Goal: Task Accomplishment & Management: Complete application form

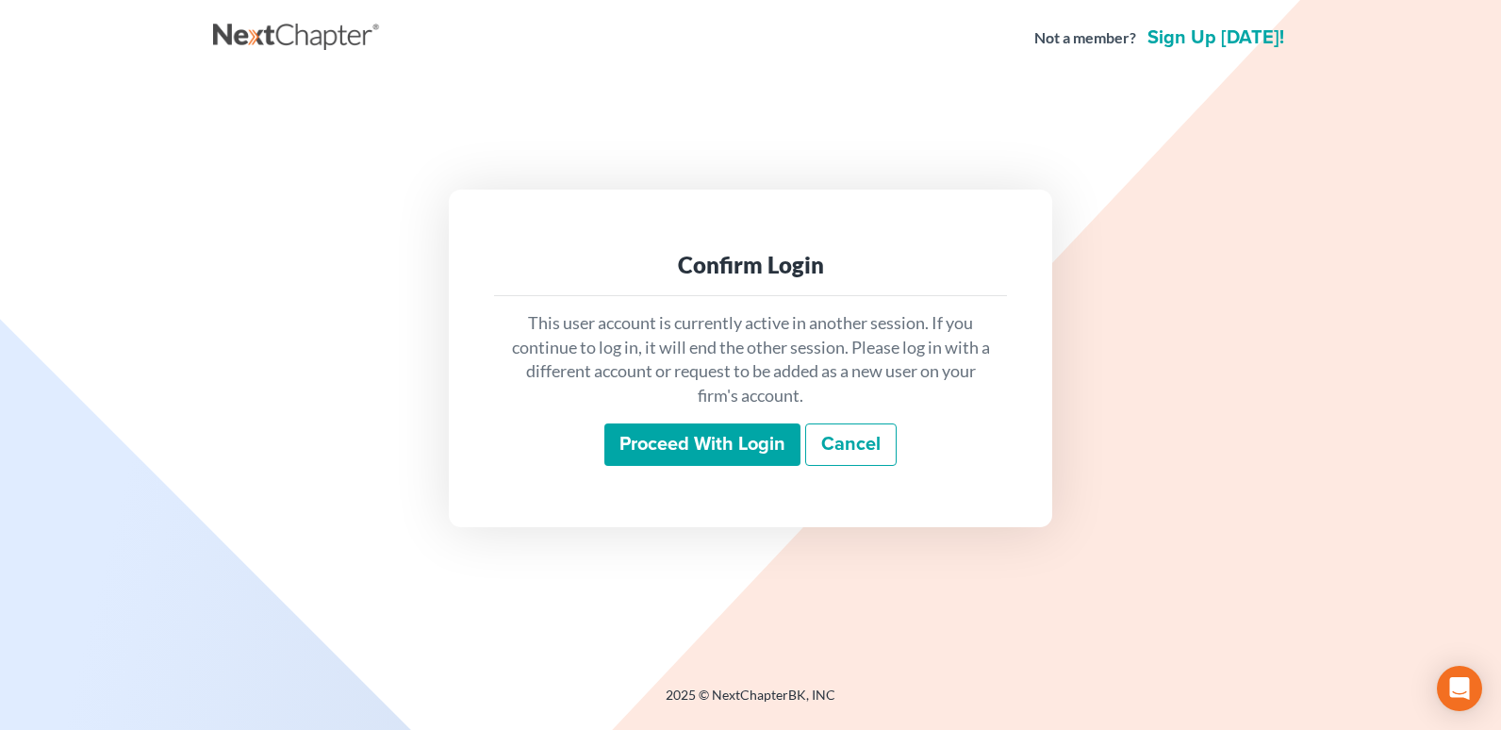
click at [720, 440] on input "Proceed with login" at bounding box center [702, 444] width 196 height 43
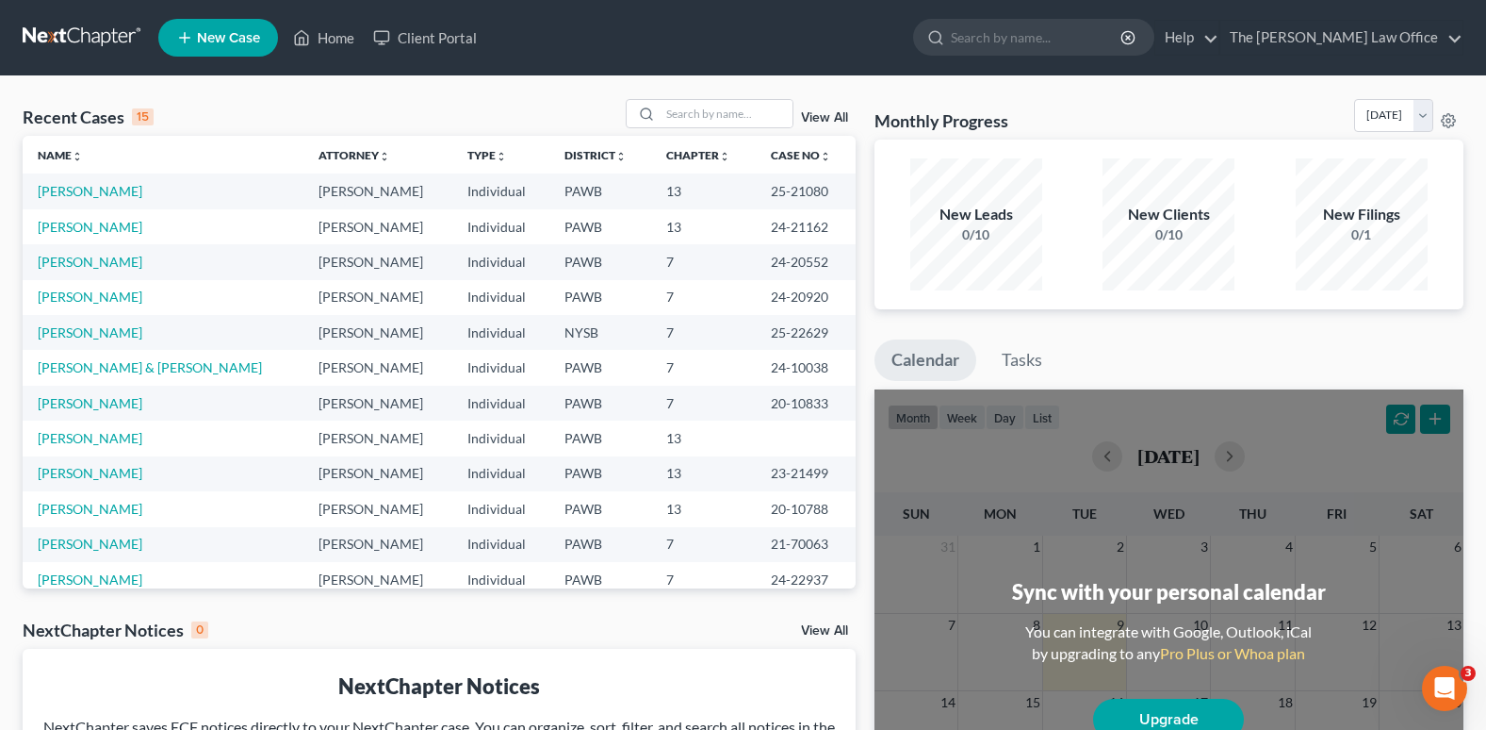
click at [211, 28] on link "New Case" at bounding box center [218, 38] width 120 height 38
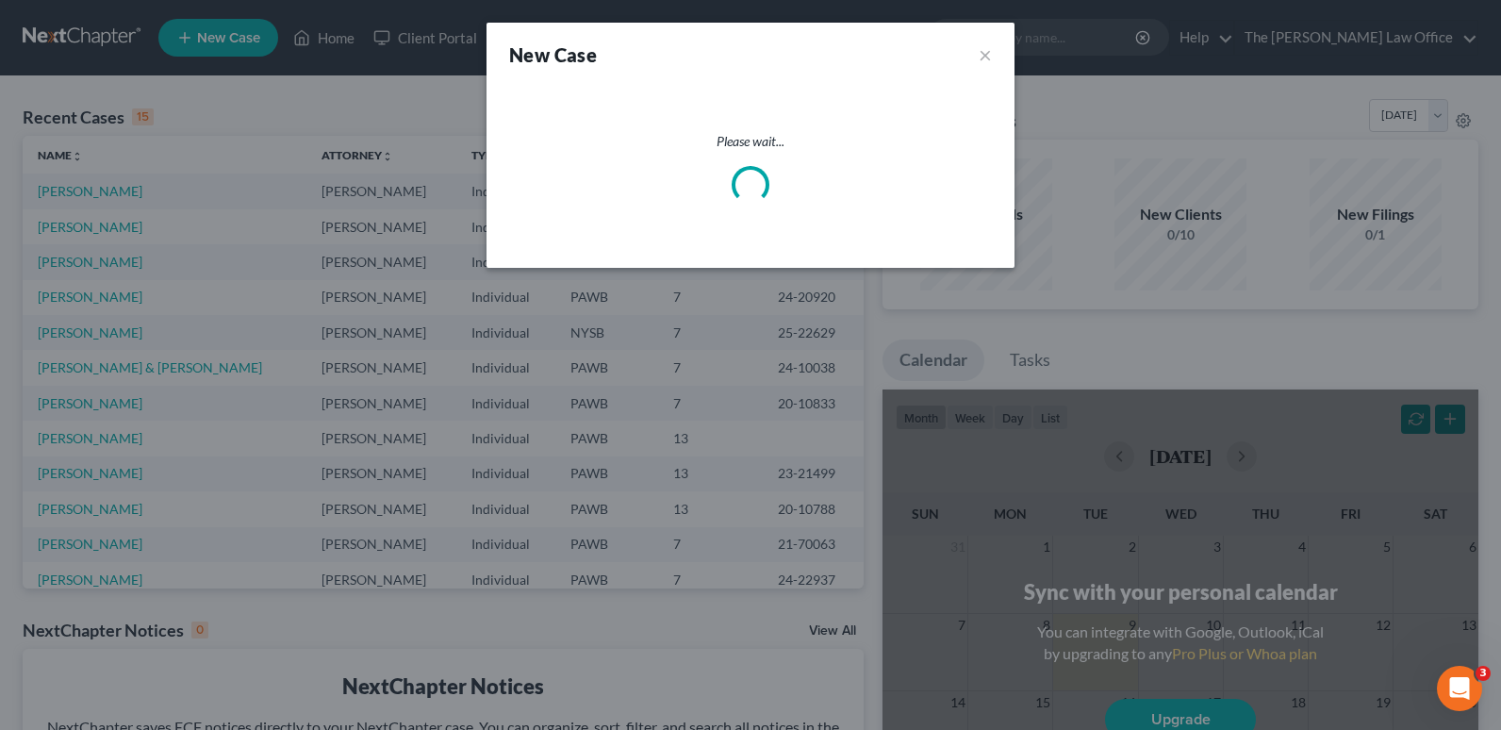
select select "69"
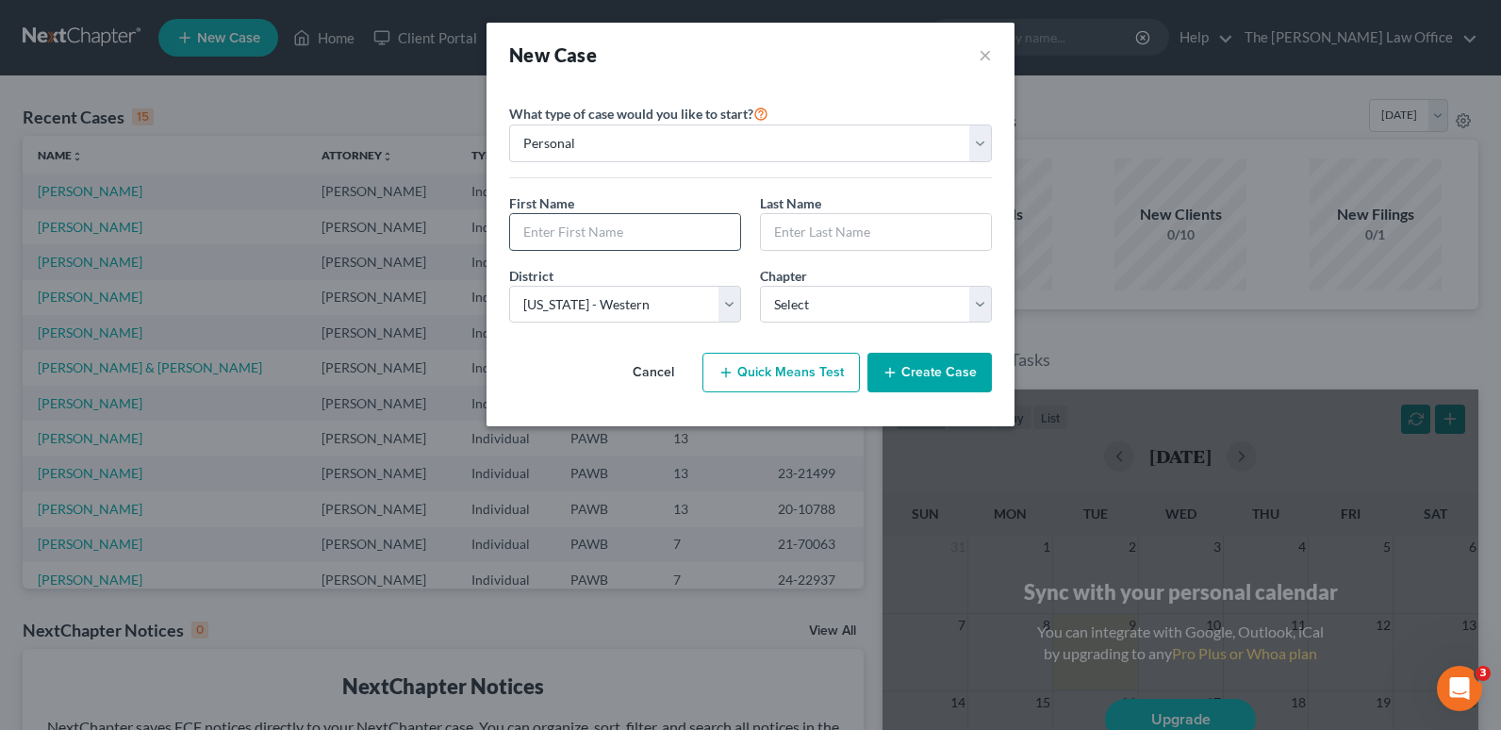
click at [604, 243] on input "text" at bounding box center [625, 232] width 230 height 36
type input "[PERSON_NAME]"
click at [804, 230] on input "text" at bounding box center [876, 232] width 230 height 36
type input "[PERSON_NAME]"
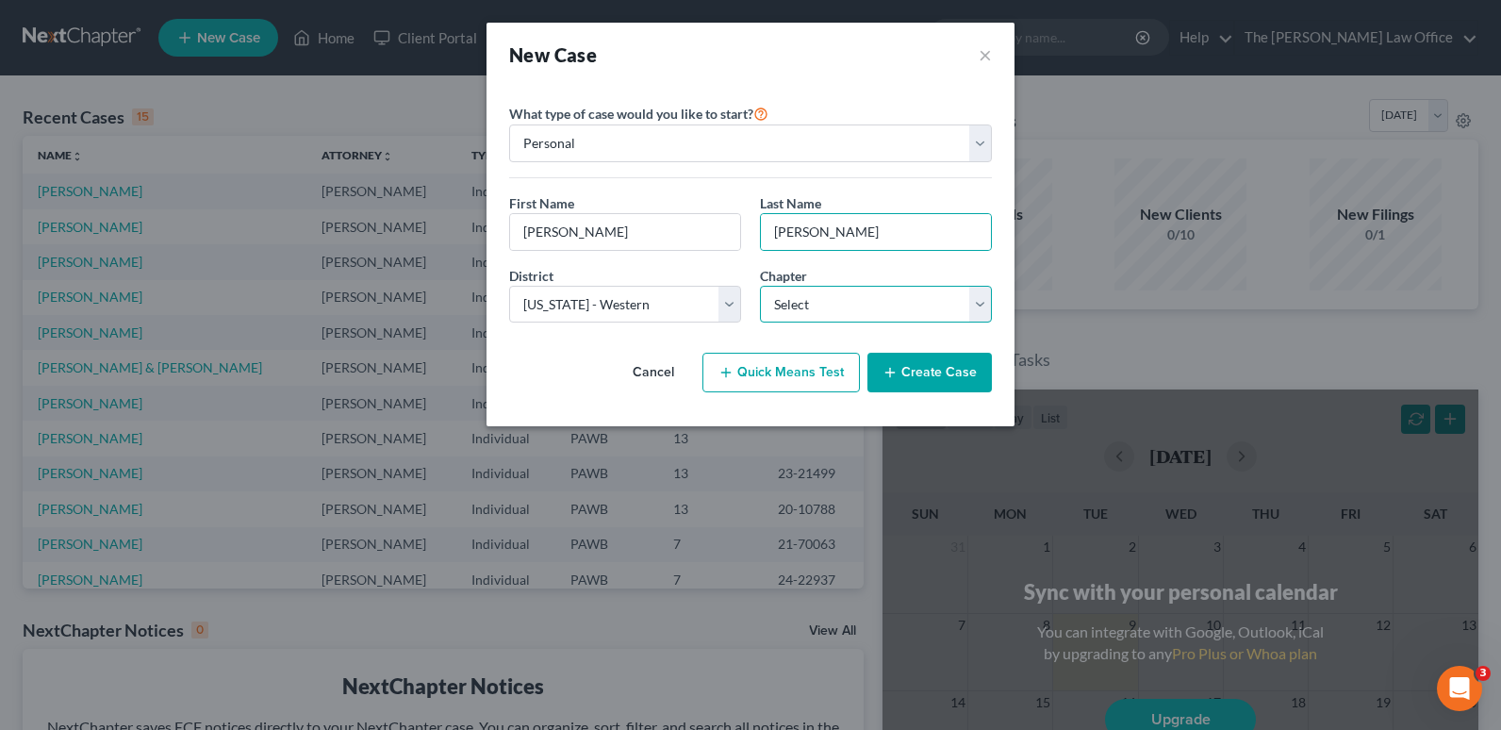
click at [822, 300] on select "Select 7 11 12 13" at bounding box center [876, 305] width 232 height 38
select select "0"
click at [760, 286] on select "Select 7 11 12 13" at bounding box center [876, 305] width 232 height 38
click at [791, 382] on button "Quick Means Test" at bounding box center [780, 373] width 157 height 40
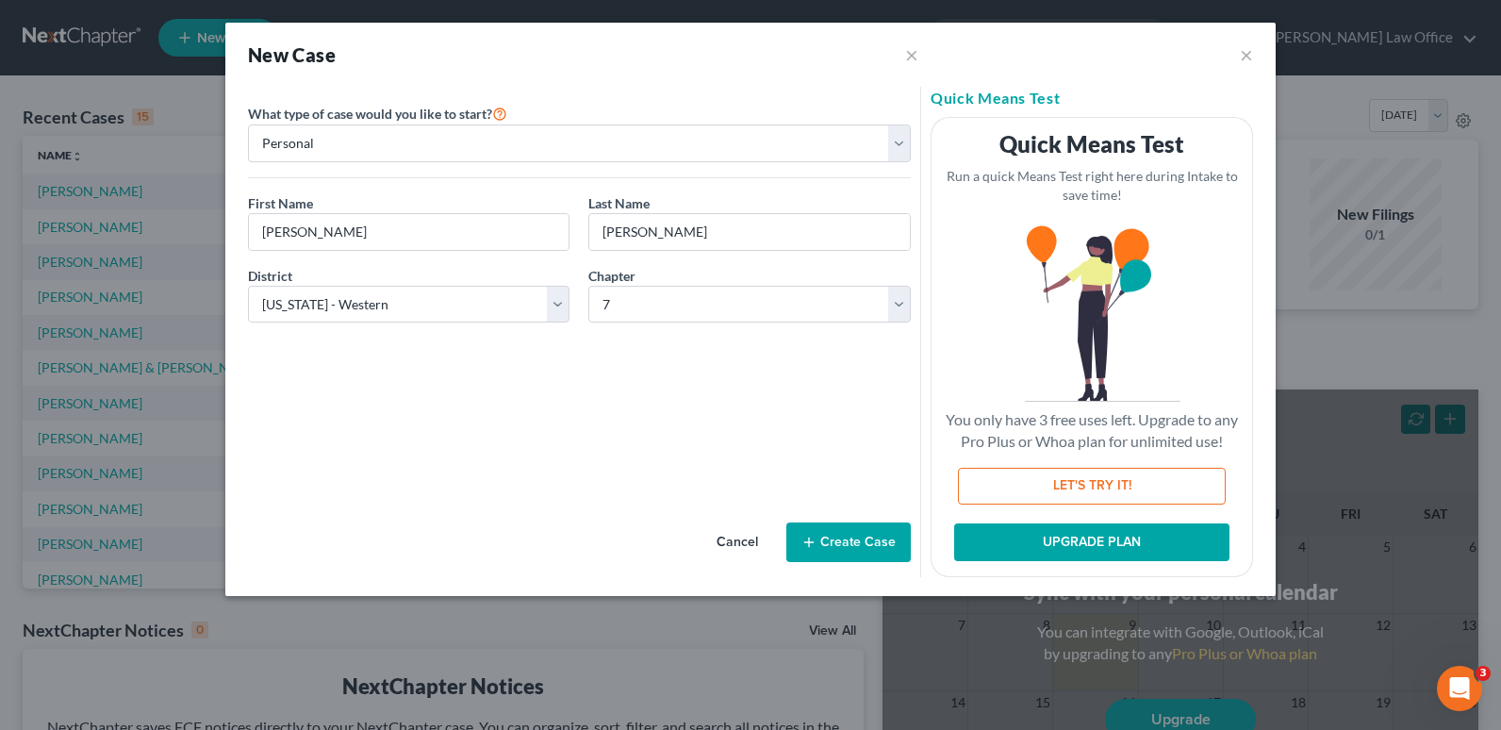
click at [737, 536] on button "Cancel" at bounding box center [737, 542] width 83 height 38
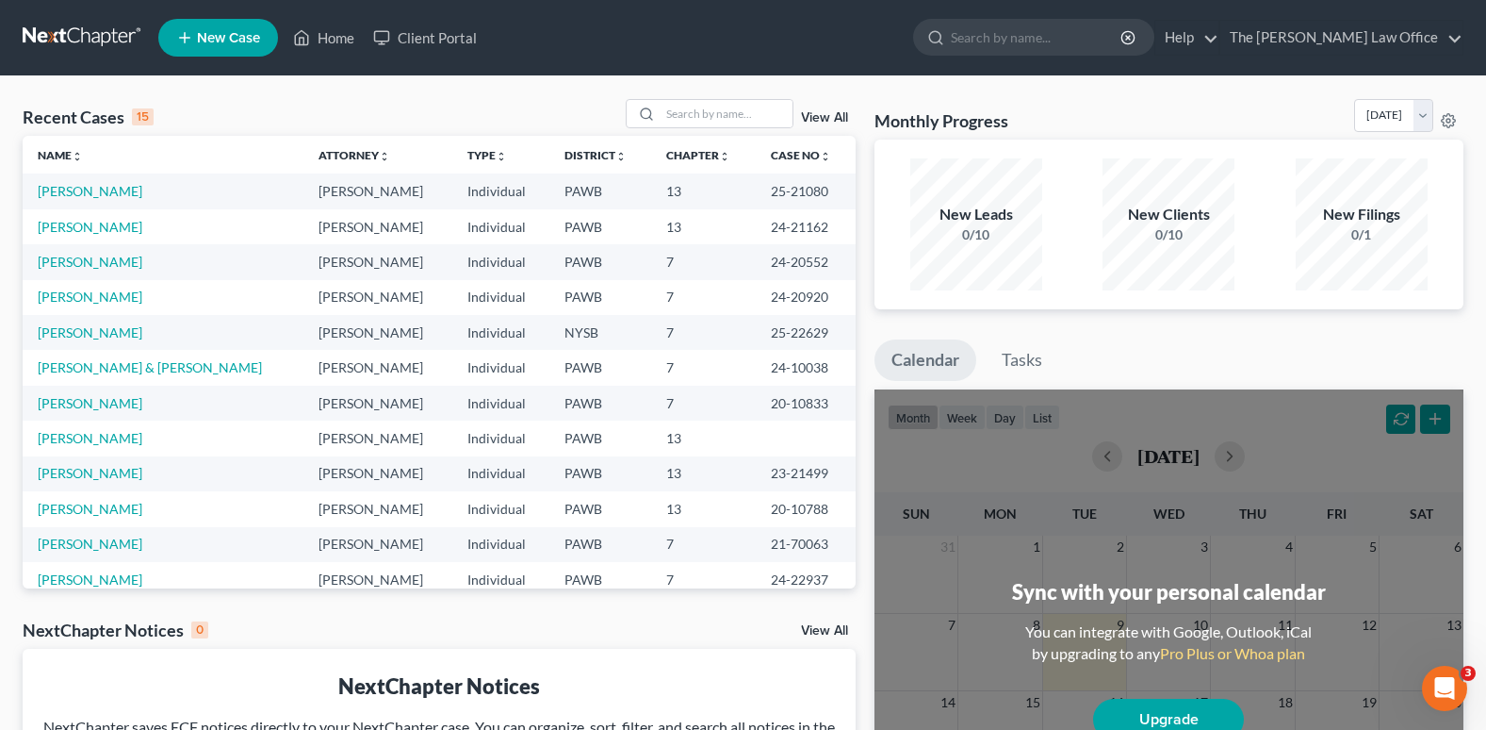
click at [214, 35] on span "New Case" at bounding box center [228, 38] width 63 height 14
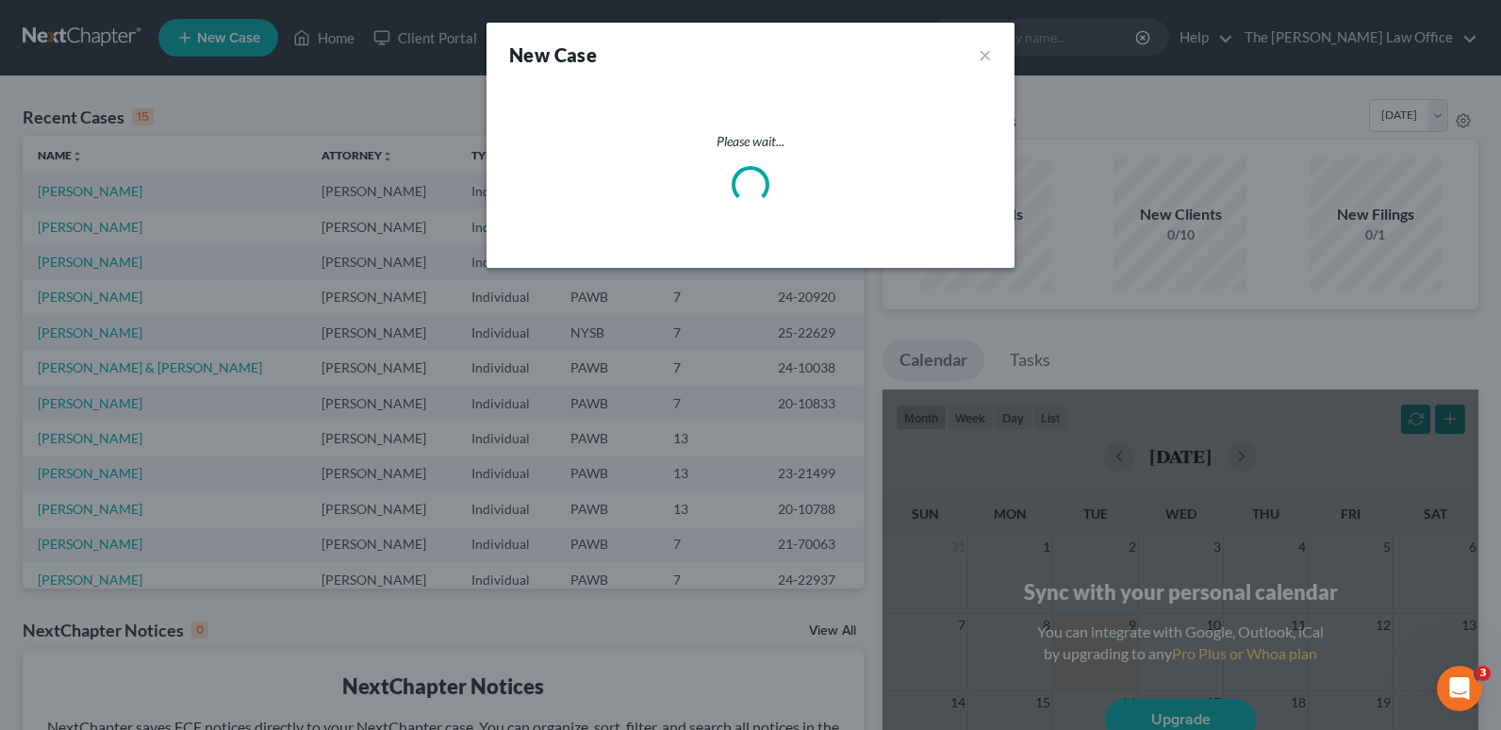
select select "69"
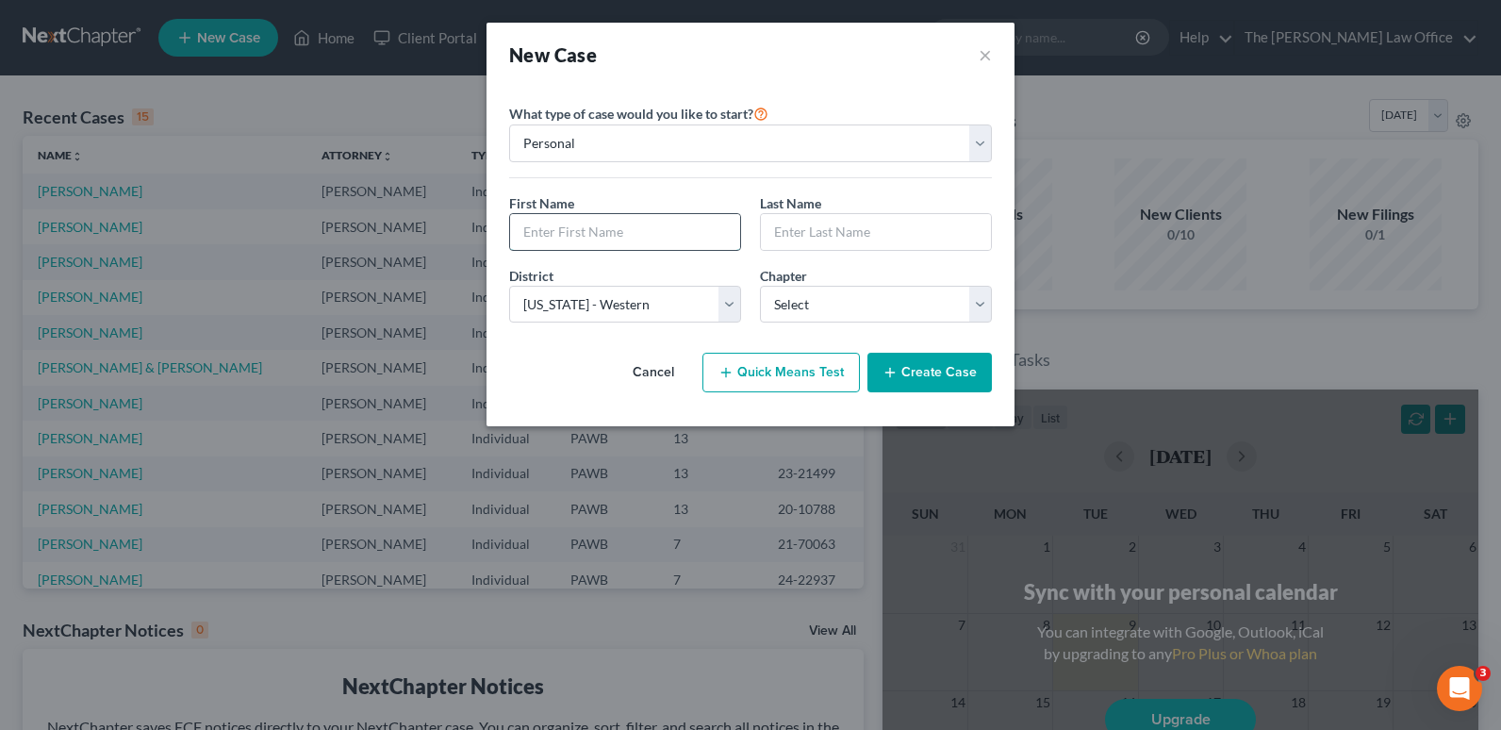
click at [638, 231] on input "text" at bounding box center [625, 232] width 230 height 36
type input "[PERSON_NAME]"
click at [792, 300] on select "Select 7 11 12 13" at bounding box center [876, 305] width 232 height 38
select select "0"
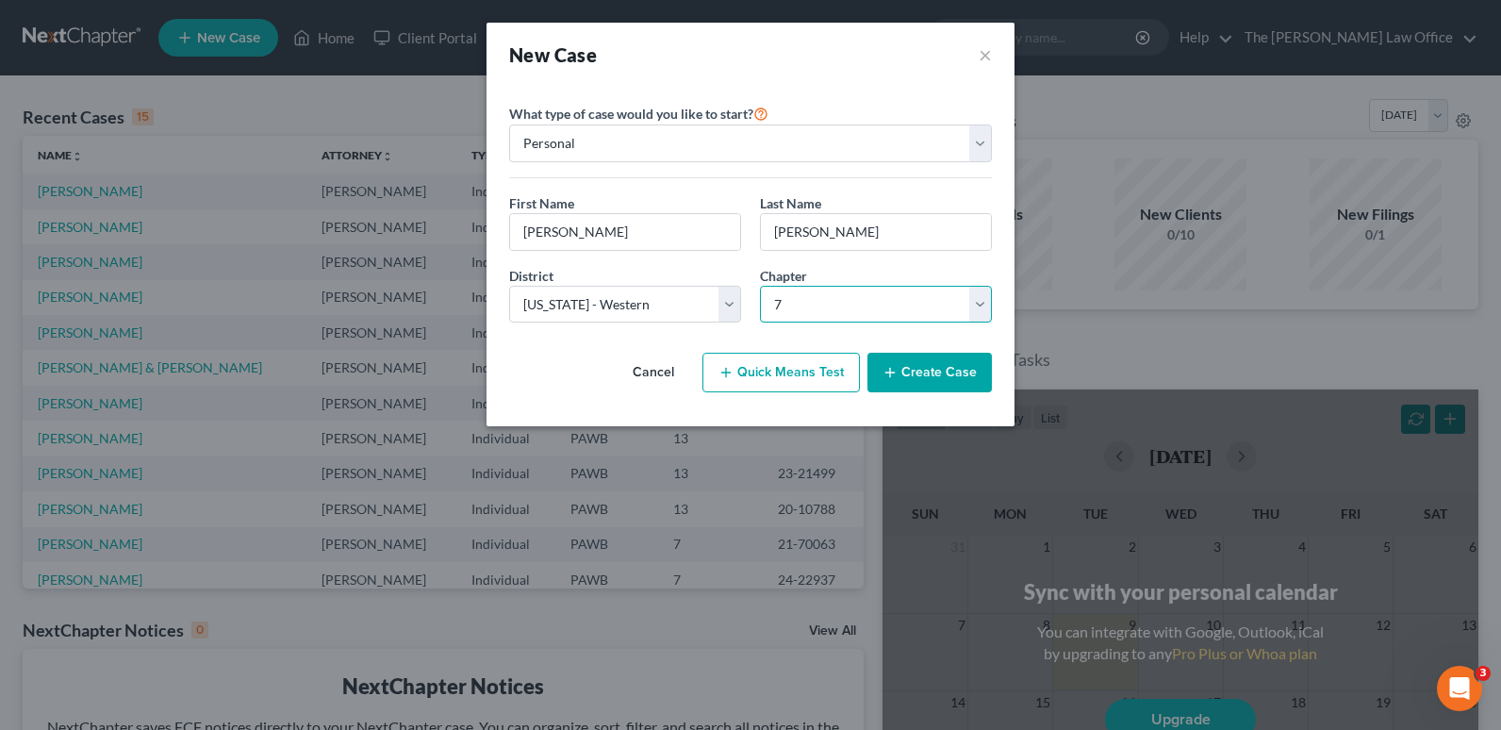
click at [760, 286] on select "Select 7 11 12 13" at bounding box center [876, 305] width 232 height 38
click at [916, 381] on button "Create Case" at bounding box center [929, 373] width 124 height 40
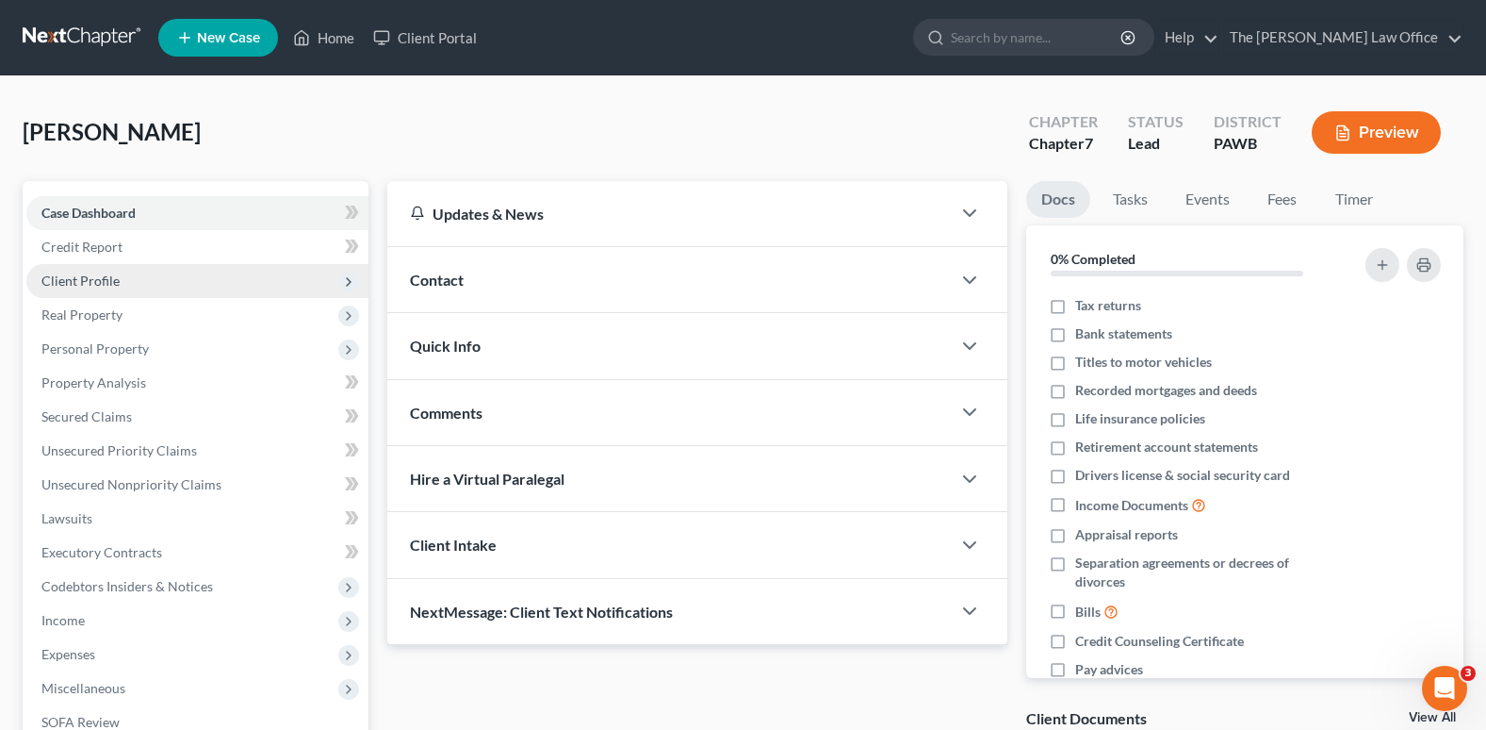
click at [104, 287] on span "Client Profile" at bounding box center [80, 280] width 78 height 16
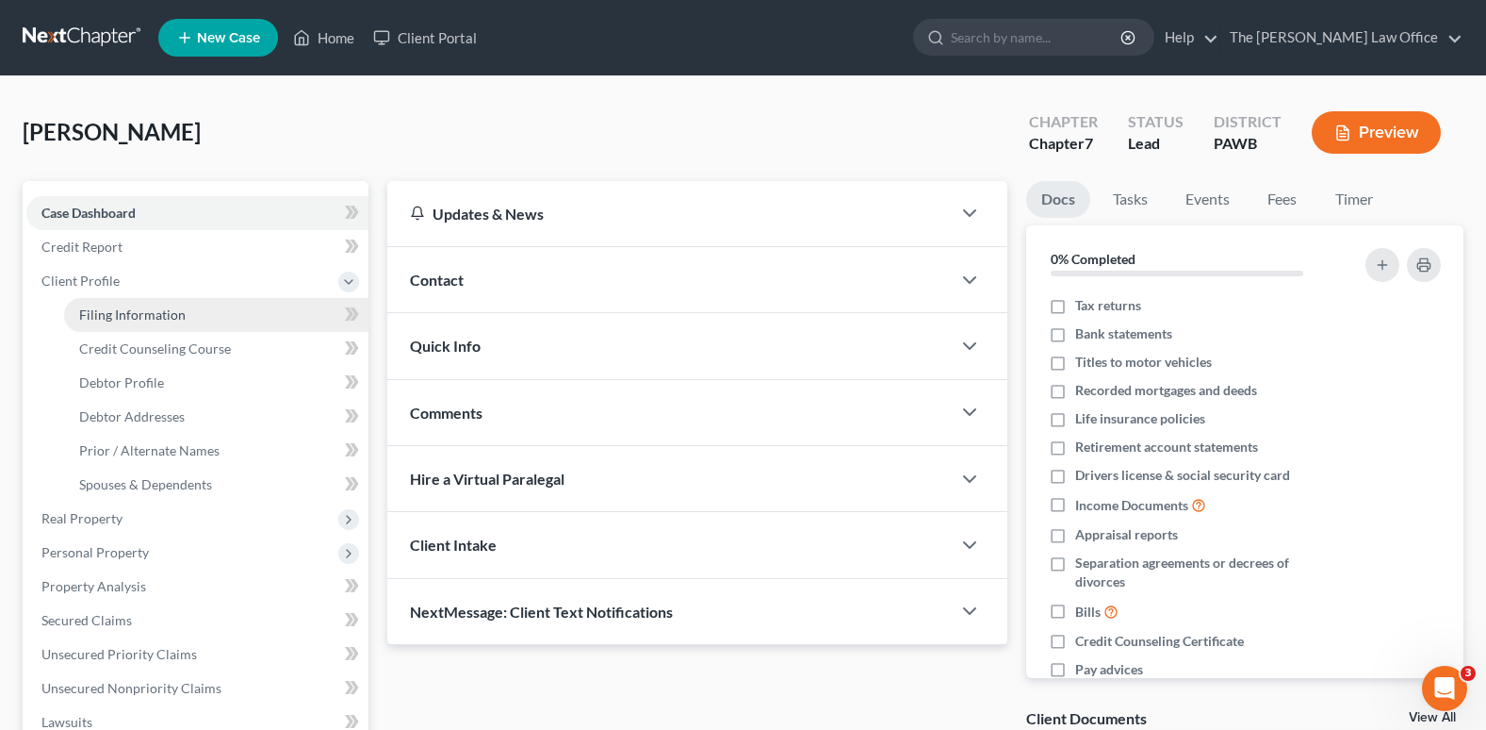
click at [110, 308] on span "Filing Information" at bounding box center [132, 314] width 107 height 16
select select "1"
select select "0"
select select "69"
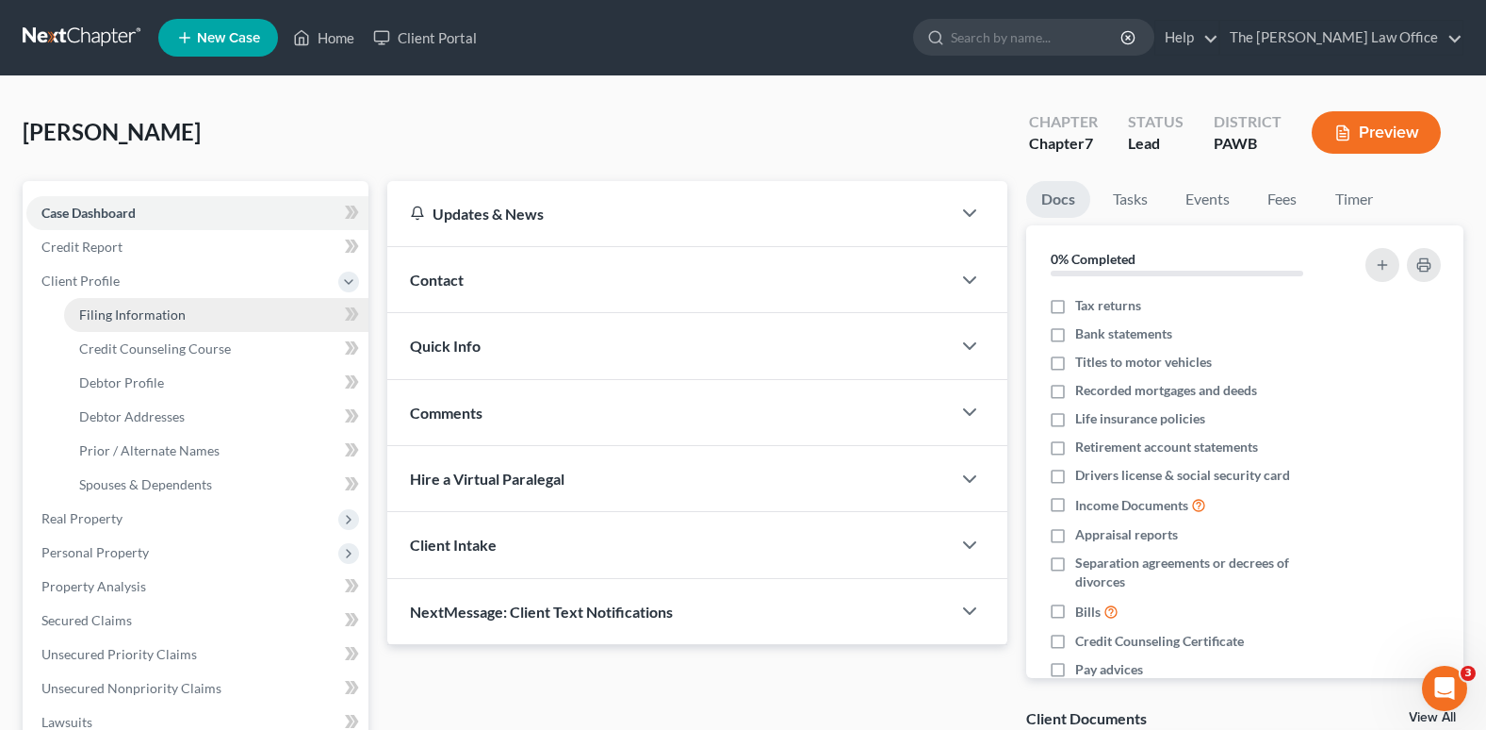
select select "39"
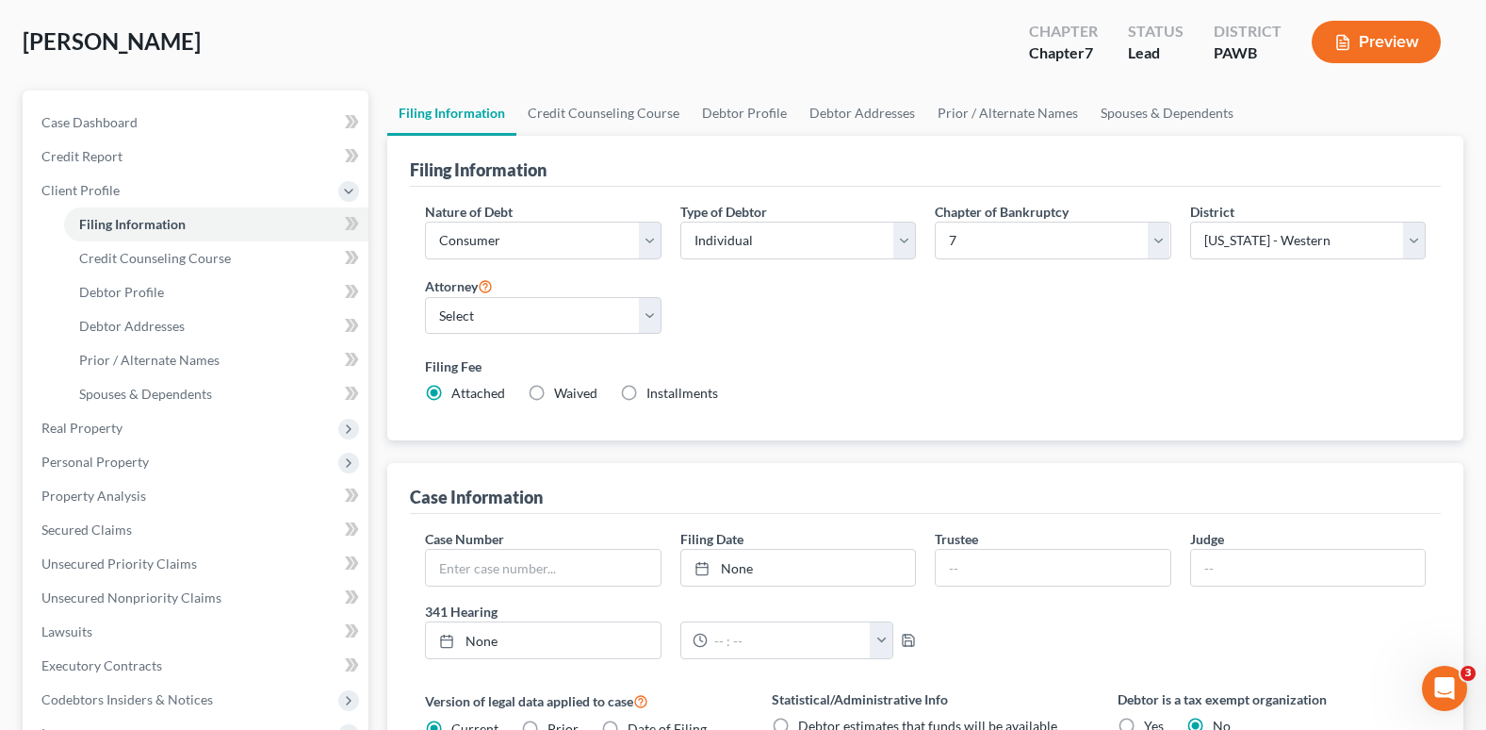
scroll to position [94, 0]
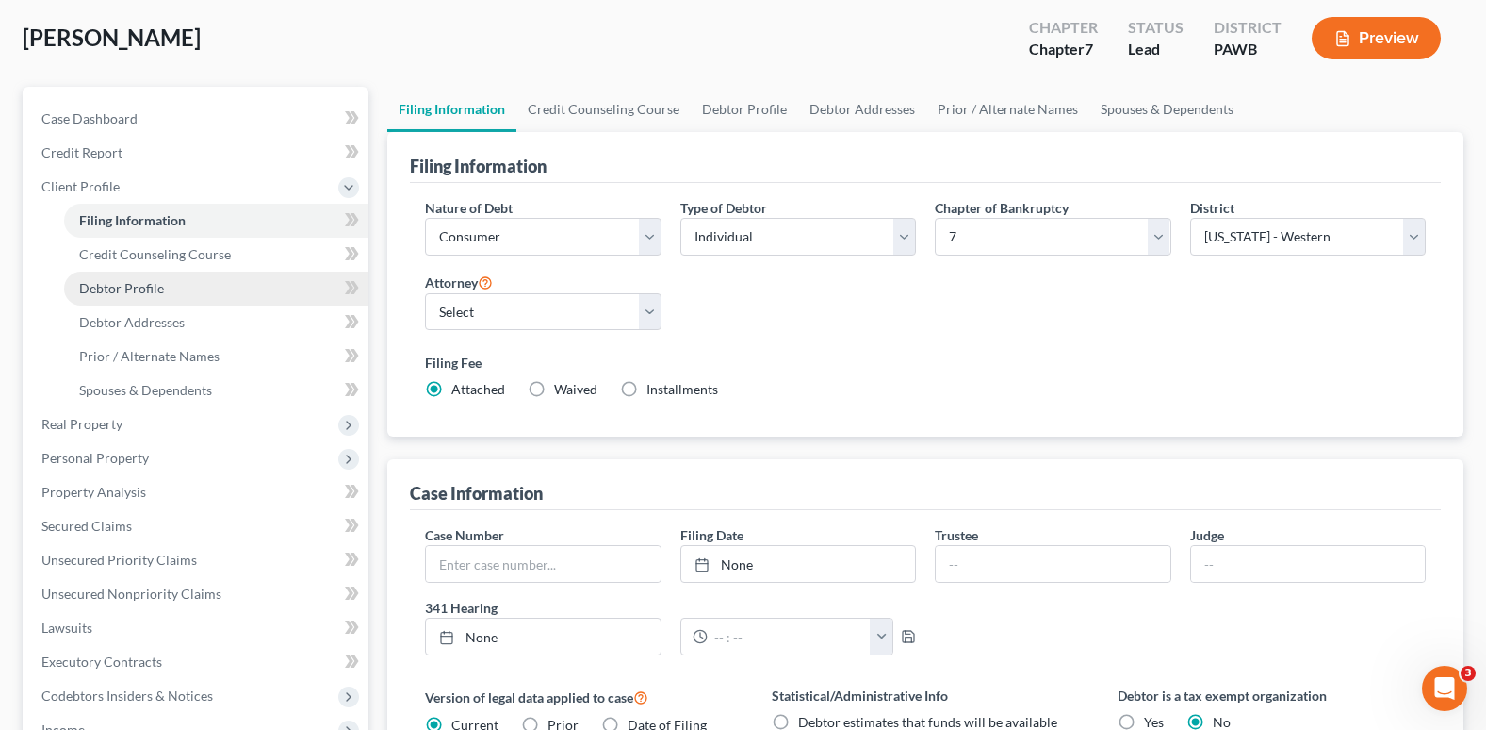
click at [133, 292] on span "Debtor Profile" at bounding box center [121, 288] width 85 height 16
select select "0"
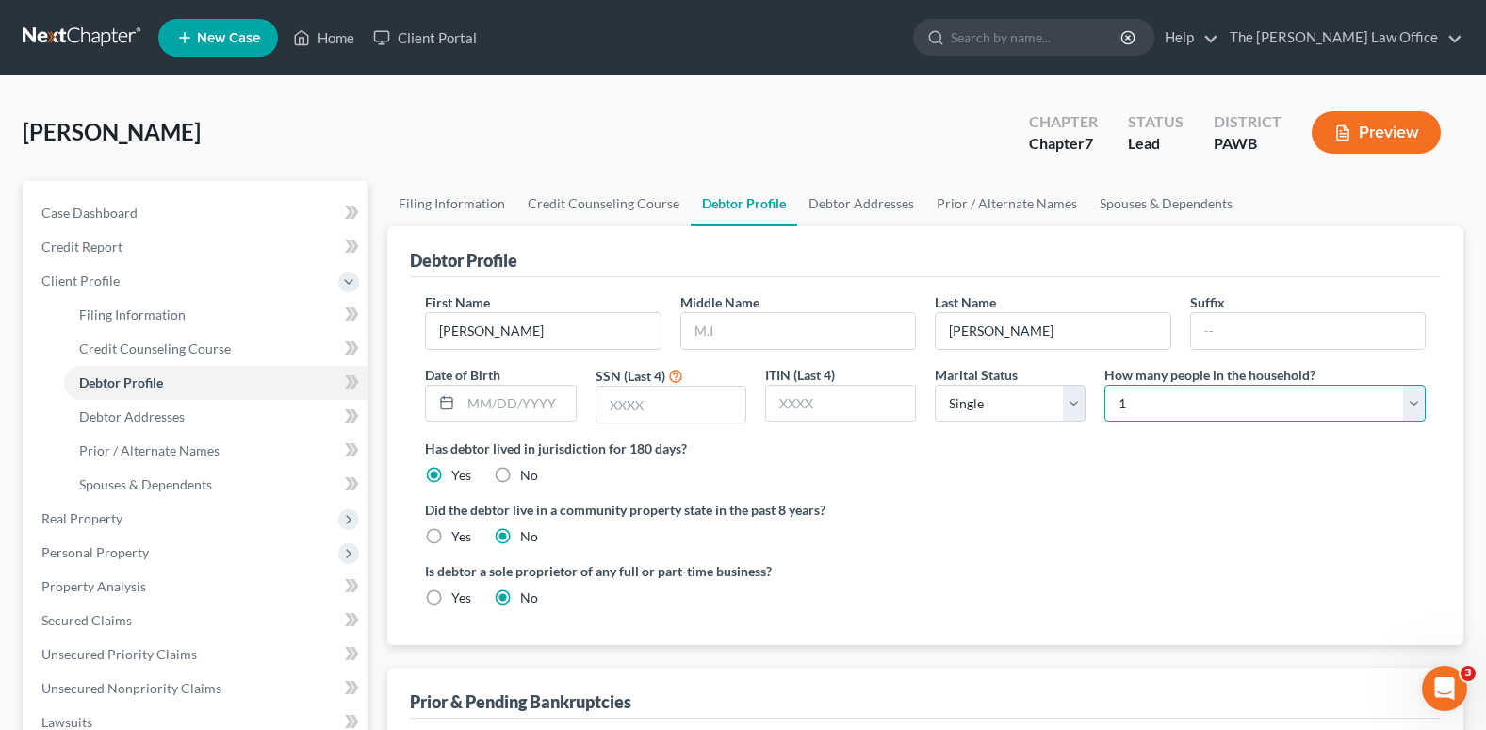
click at [1185, 397] on select "Select 1 2 3 4 5 6 7 8 9 10 11 12 13 14 15 16 17 18 19 20" at bounding box center [1265, 404] width 321 height 38
select select "6"
click at [1105, 385] on select "Select 1 2 3 4 5 6 7 8 9 10 11 12 13 14 15 16 17 18 19 20" at bounding box center [1265, 404] width 321 height 38
click at [1192, 500] on label "Did the debtor live in a community property state in the past 8 years?" at bounding box center [925, 510] width 1001 height 20
click at [1020, 411] on select "Select Single Married Separated Divorced Widowed" at bounding box center [1010, 404] width 151 height 38
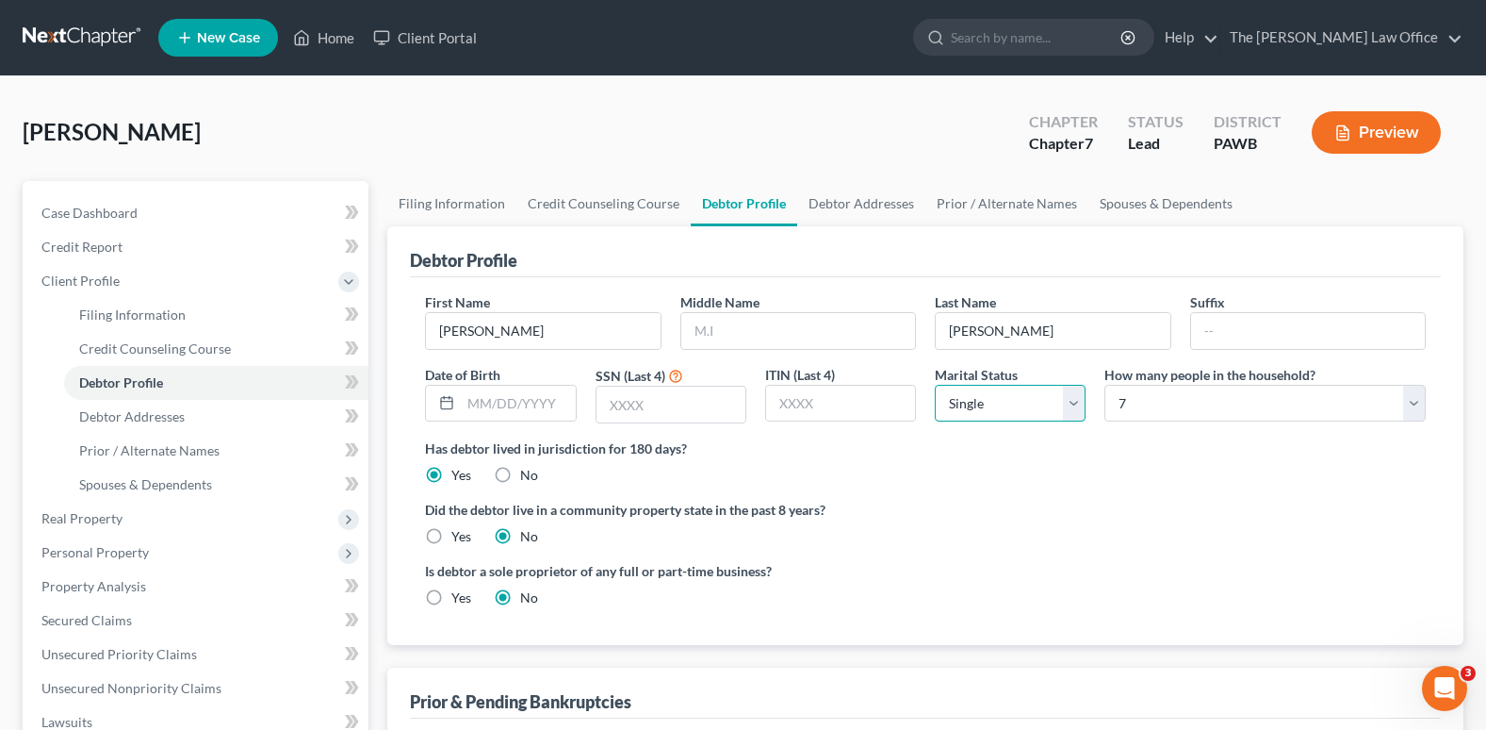
select select "1"
click at [935, 385] on select "Select Single Married Separated Divorced Widowed" at bounding box center [1010, 404] width 151 height 38
click at [1106, 491] on ng-include "First Name [PERSON_NAME] Middle Name Last Name [PERSON_NAME] Date of Birth SSN …" at bounding box center [925, 457] width 1001 height 330
click at [167, 420] on span "Debtor Addresses" at bounding box center [132, 416] width 106 height 16
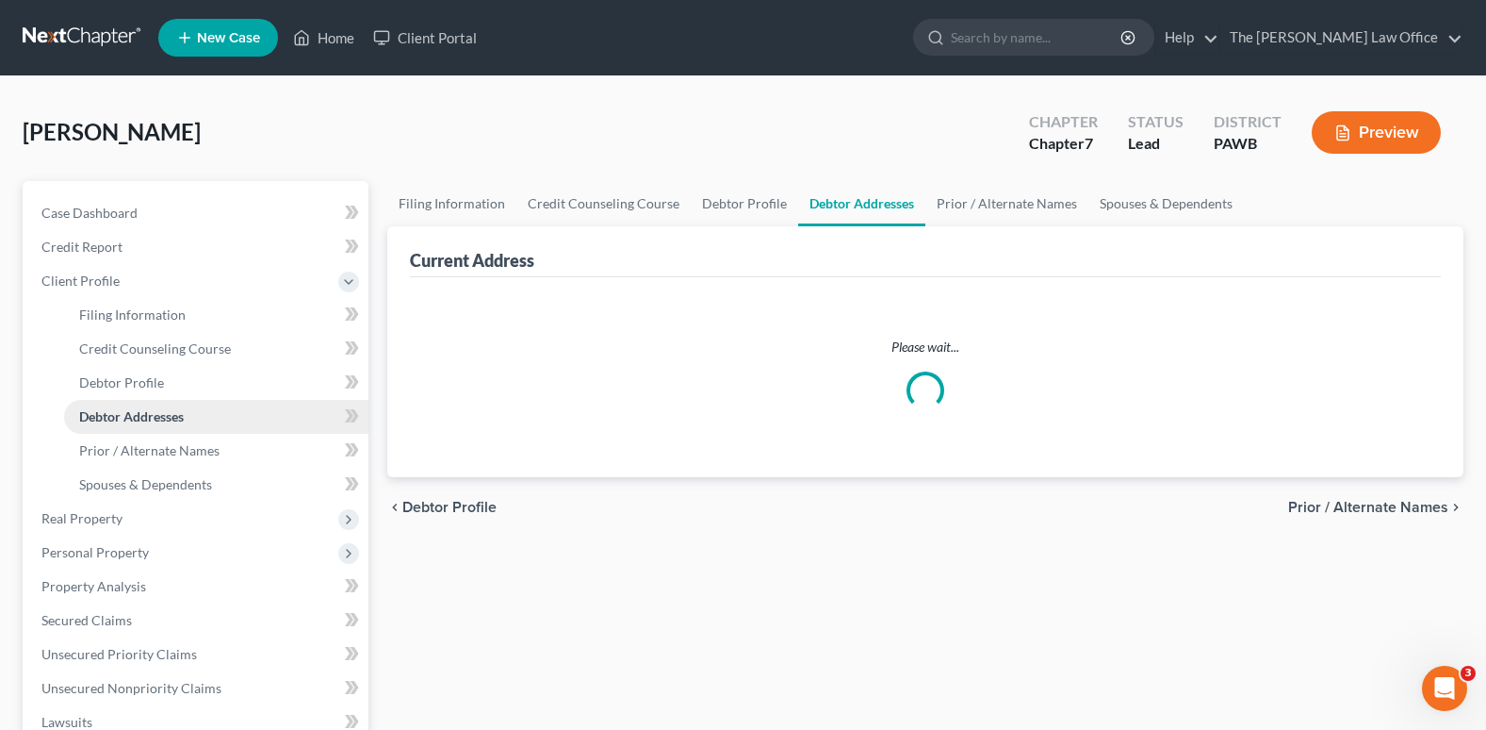
select select "0"
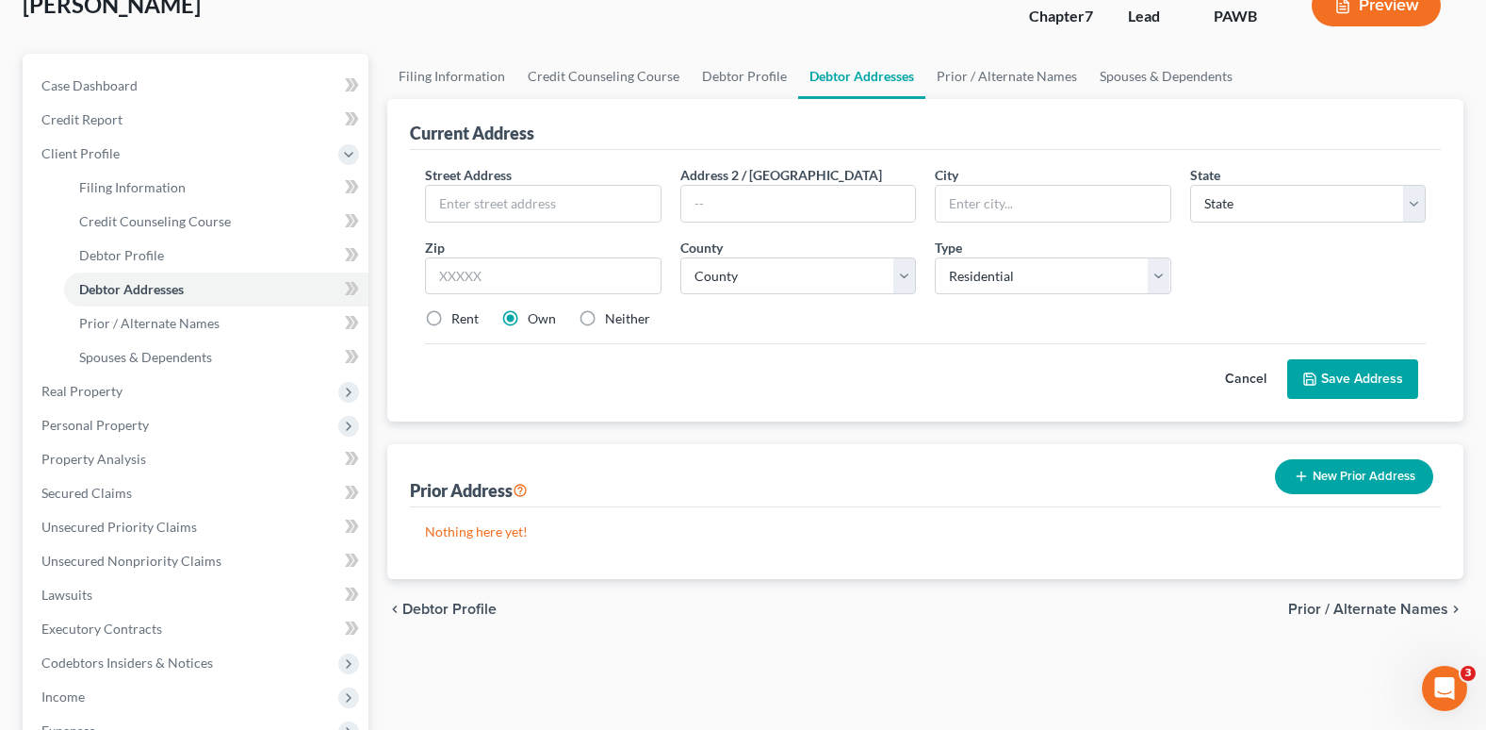
scroll to position [94, 0]
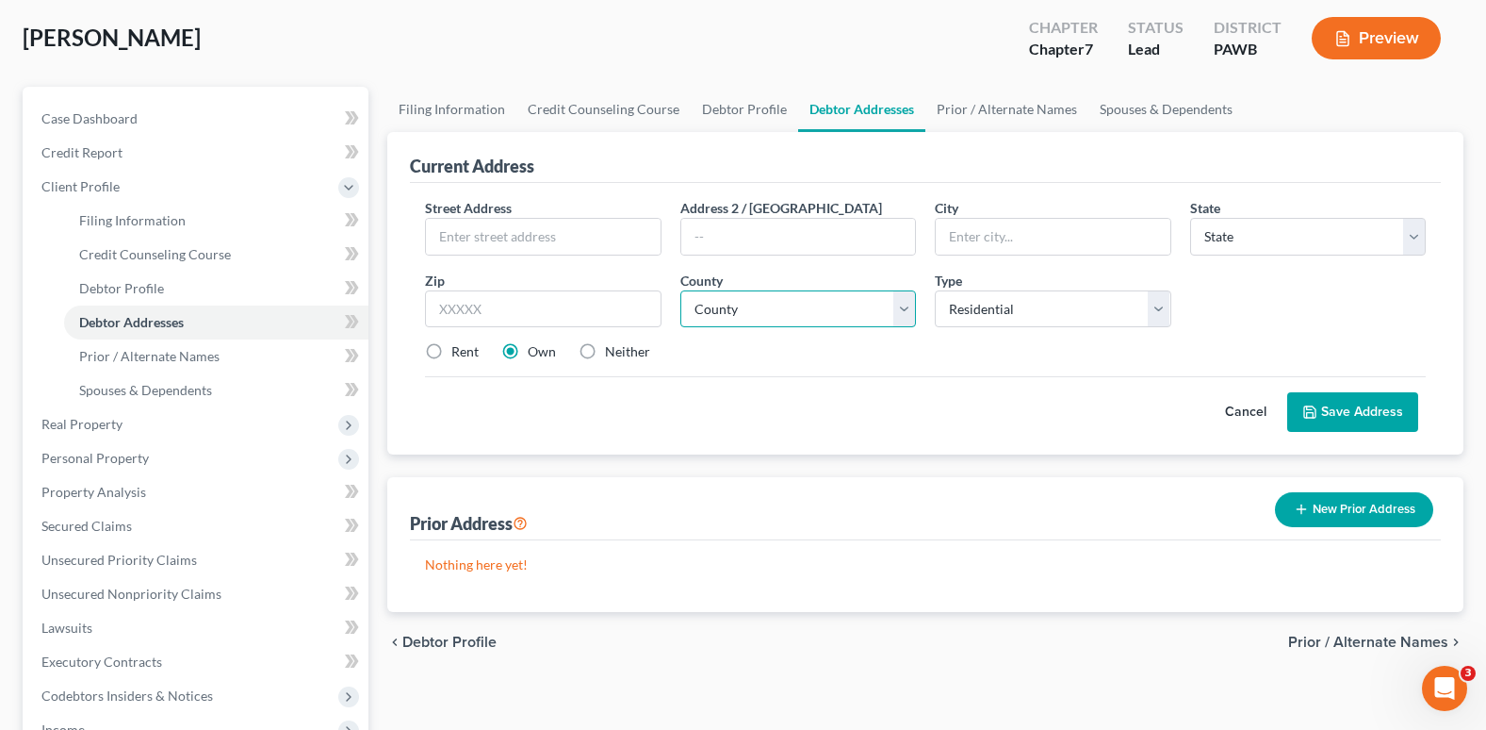
click at [833, 312] on select "County" at bounding box center [799, 309] width 236 height 38
click at [825, 316] on select "County" at bounding box center [799, 309] width 236 height 38
click at [1250, 237] on select "State [US_STATE] AK AR AZ CA CO CT DE DC [GEOGRAPHIC_DATA] [GEOGRAPHIC_DATA] GU…" at bounding box center [1308, 237] width 236 height 38
select select "39"
click at [1190, 218] on select "State [US_STATE] AK AR AZ CA CO CT DE DC [GEOGRAPHIC_DATA] [GEOGRAPHIC_DATA] GU…" at bounding box center [1308, 237] width 236 height 38
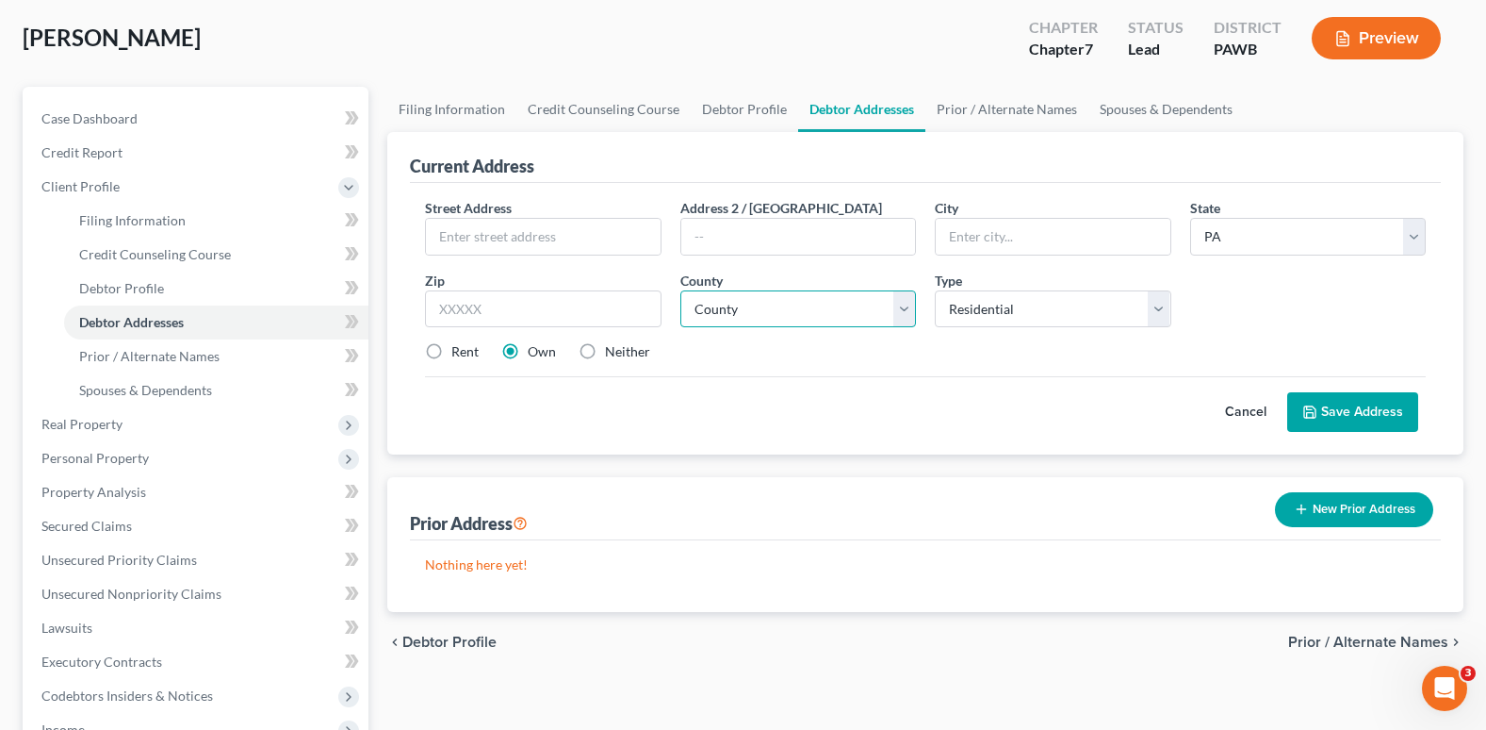
click at [781, 322] on select "County" at bounding box center [799, 309] width 236 height 38
click at [781, 322] on select "County [GEOGRAPHIC_DATA] [GEOGRAPHIC_DATA] [GEOGRAPHIC_DATA] [GEOGRAPHIC_DATA] …" at bounding box center [799, 309] width 236 height 38
select select "1"
click at [681, 290] on select "County [GEOGRAPHIC_DATA] [GEOGRAPHIC_DATA] [GEOGRAPHIC_DATA] [GEOGRAPHIC_DATA] …" at bounding box center [799, 309] width 236 height 38
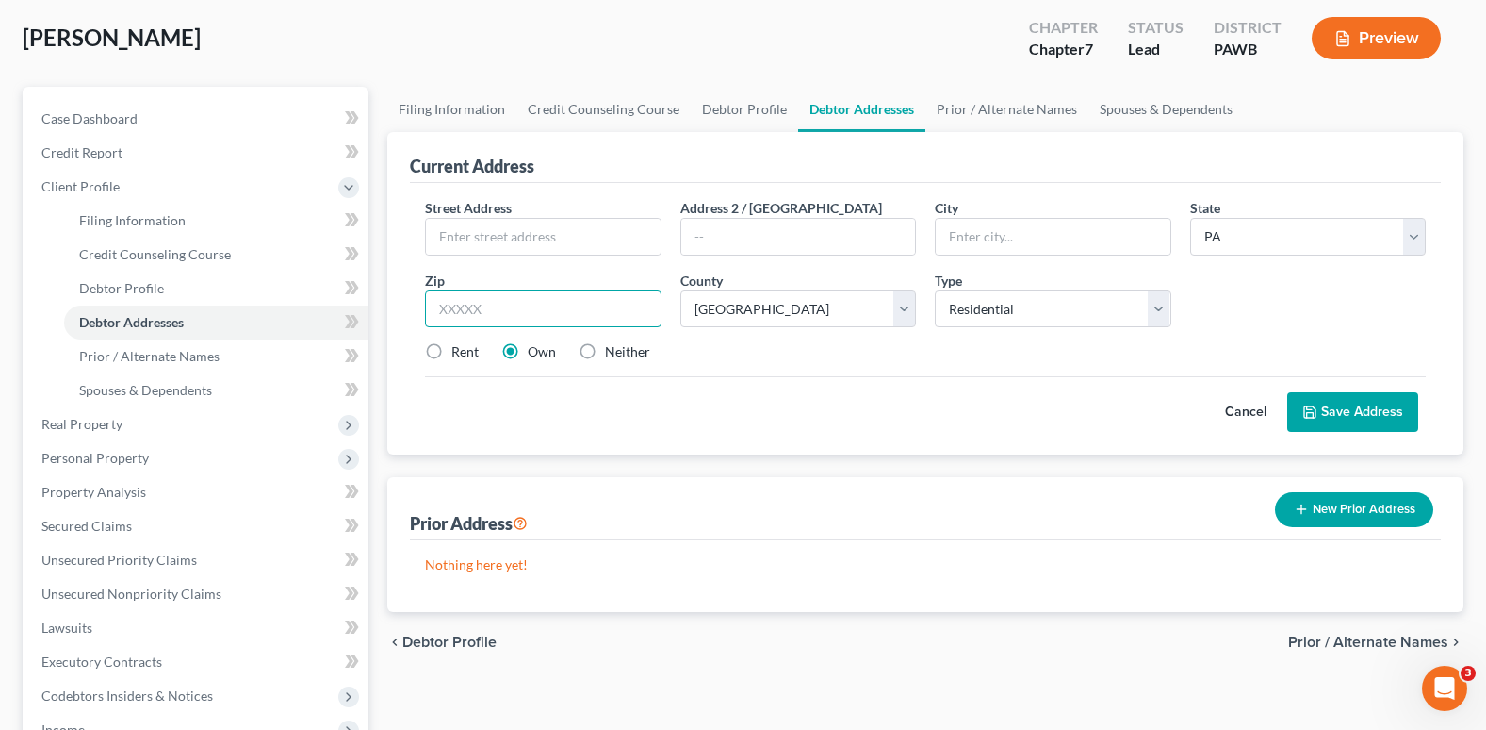
click at [478, 316] on input "text" at bounding box center [543, 309] width 236 height 38
type input "15204"
type input "[STREET_ADDRESS][PERSON_NAME]"
type input "[GEOGRAPHIC_DATA]"
type input "15204"
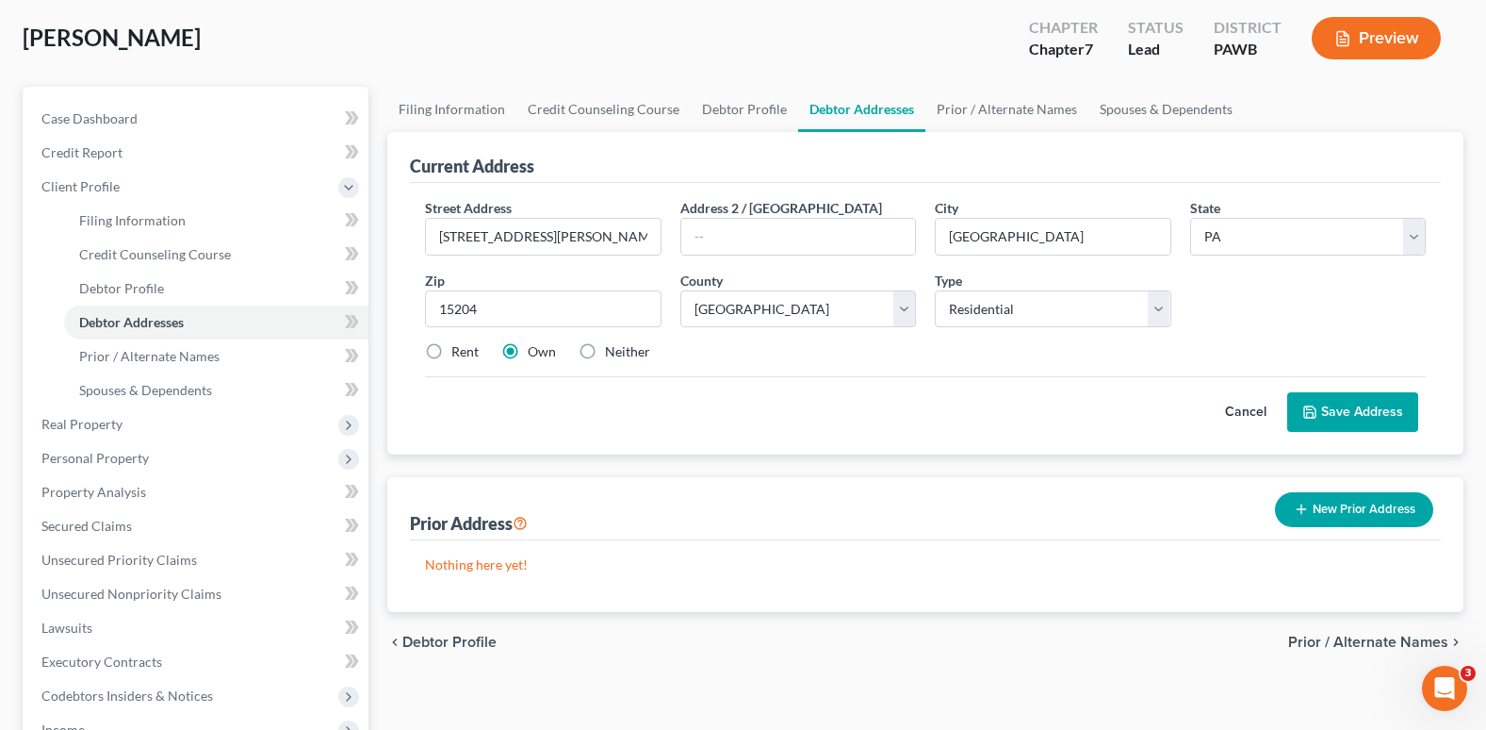
click at [994, 418] on div "Cancel Save Address" at bounding box center [925, 404] width 1001 height 56
click at [1334, 433] on div "Street Address * [STREET_ADDRESS][PERSON_NAME] Address 2 / [GEOGRAPHIC_DATA] * …" at bounding box center [925, 318] width 1031 height 271
click at [1344, 390] on div "Cancel Save Address" at bounding box center [925, 404] width 1001 height 56
click at [1337, 418] on button "Save Address" at bounding box center [1353, 412] width 131 height 40
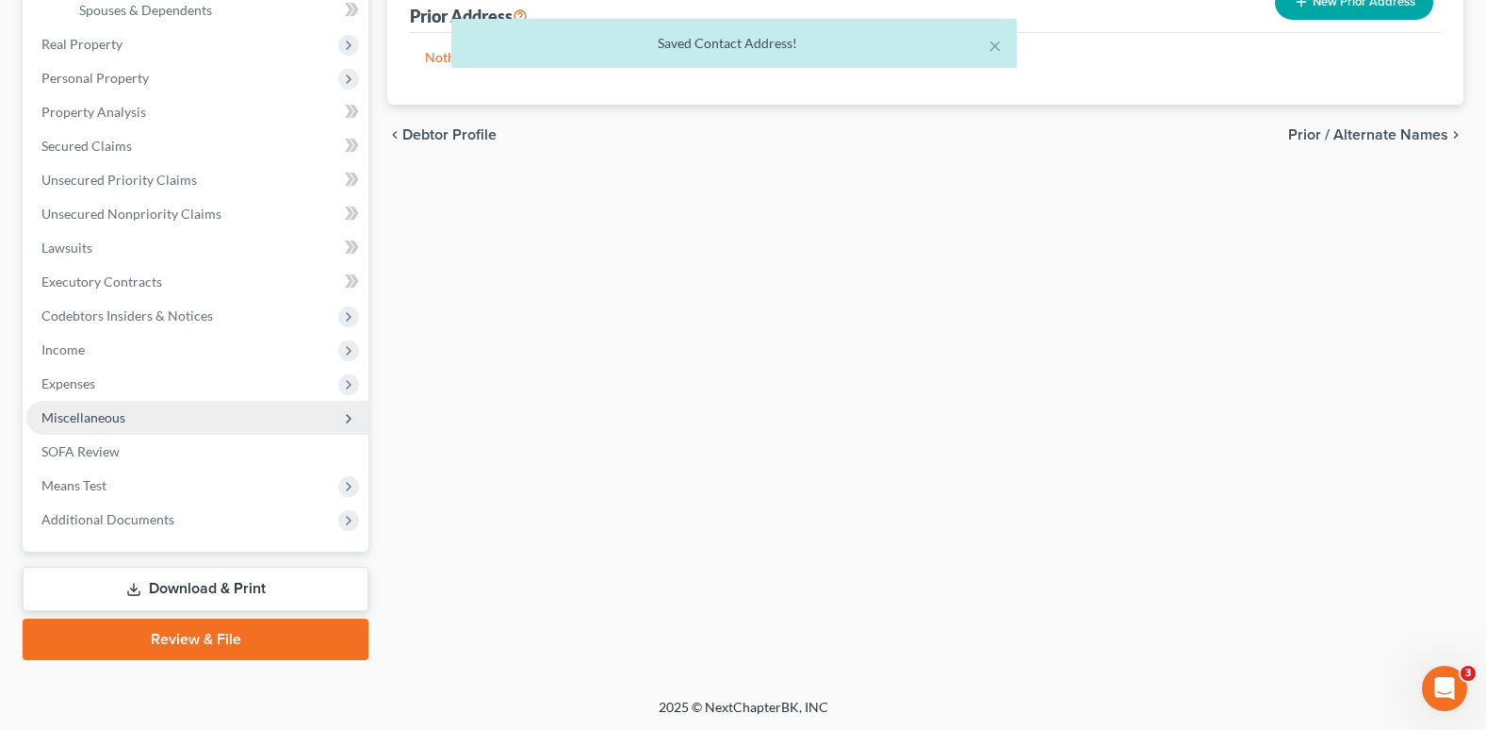
scroll to position [476, 0]
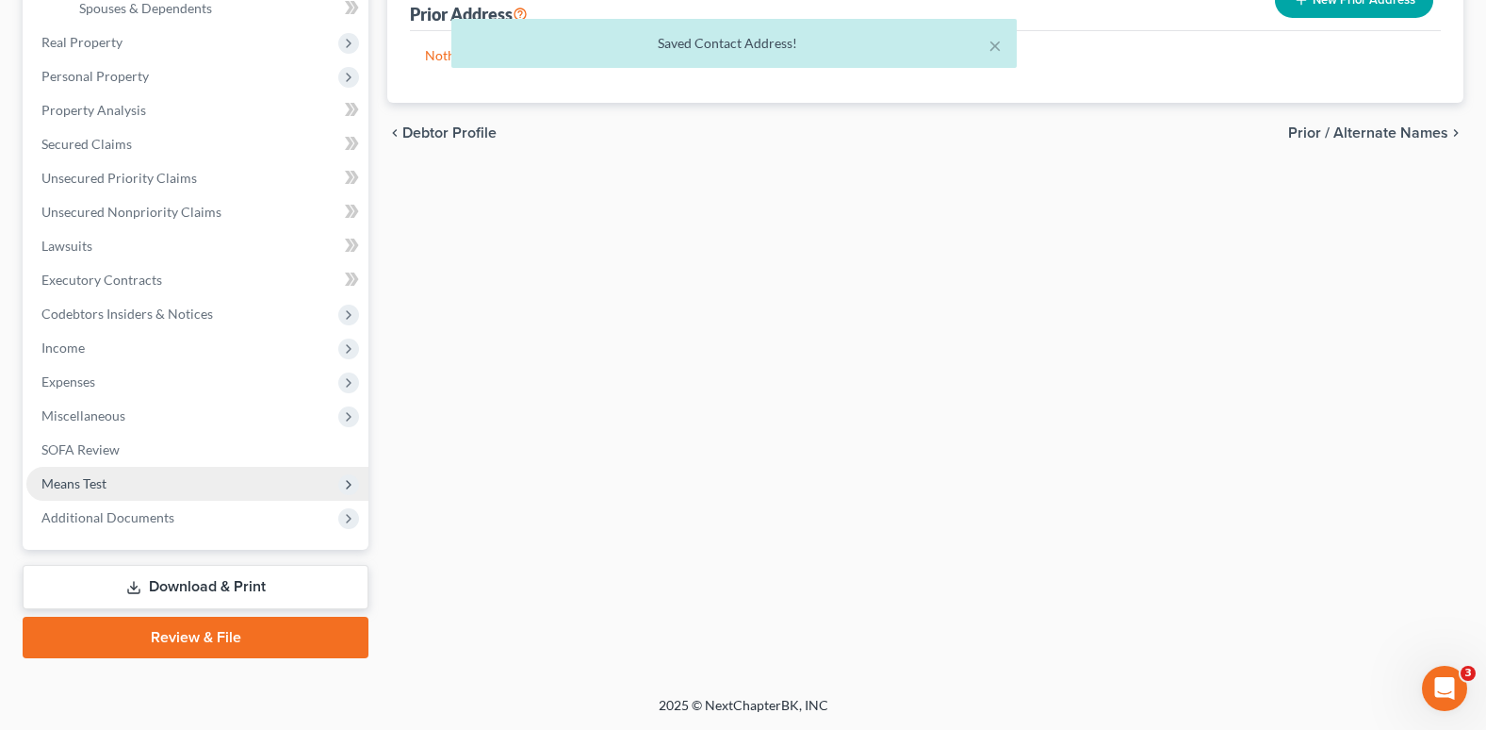
click at [116, 484] on span "Means Test" at bounding box center [197, 484] width 342 height 34
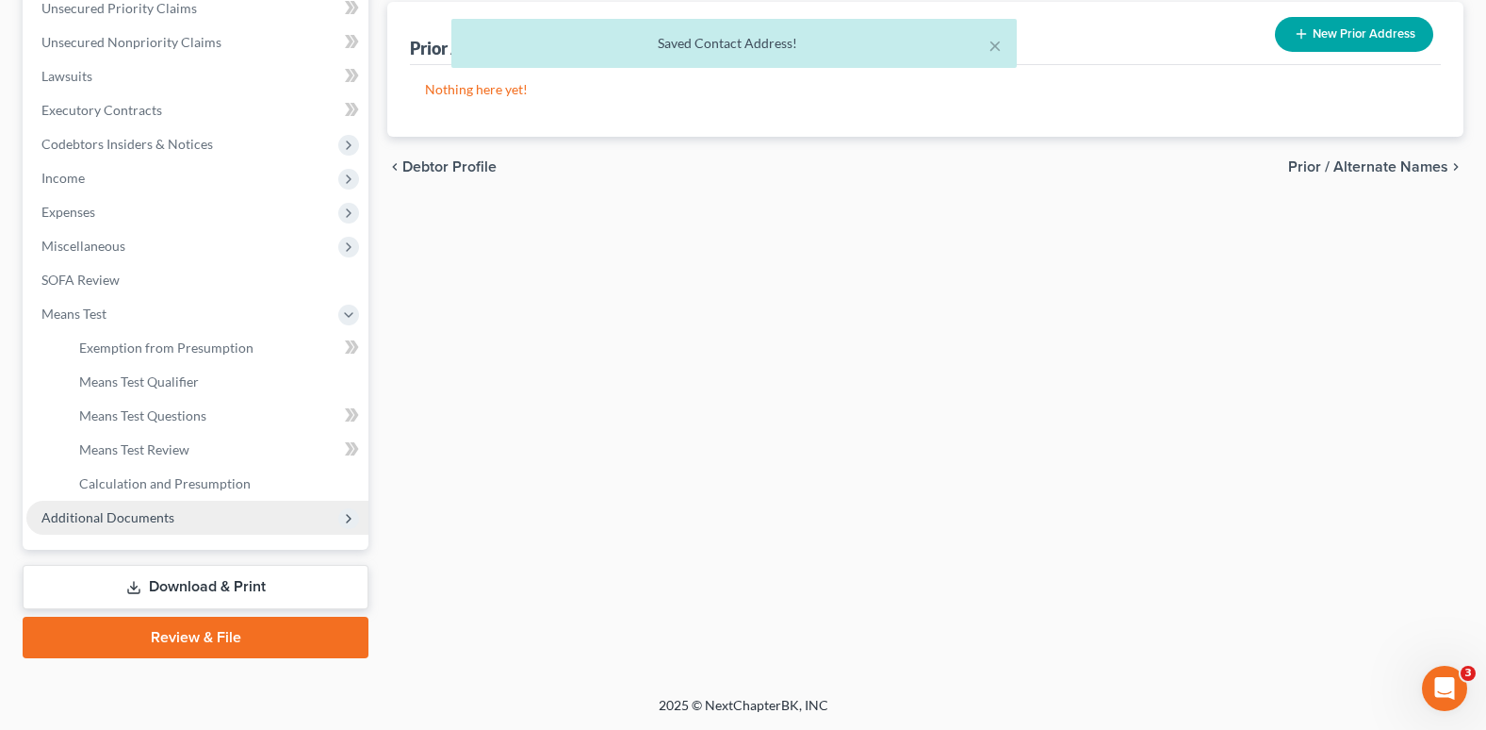
scroll to position [442, 0]
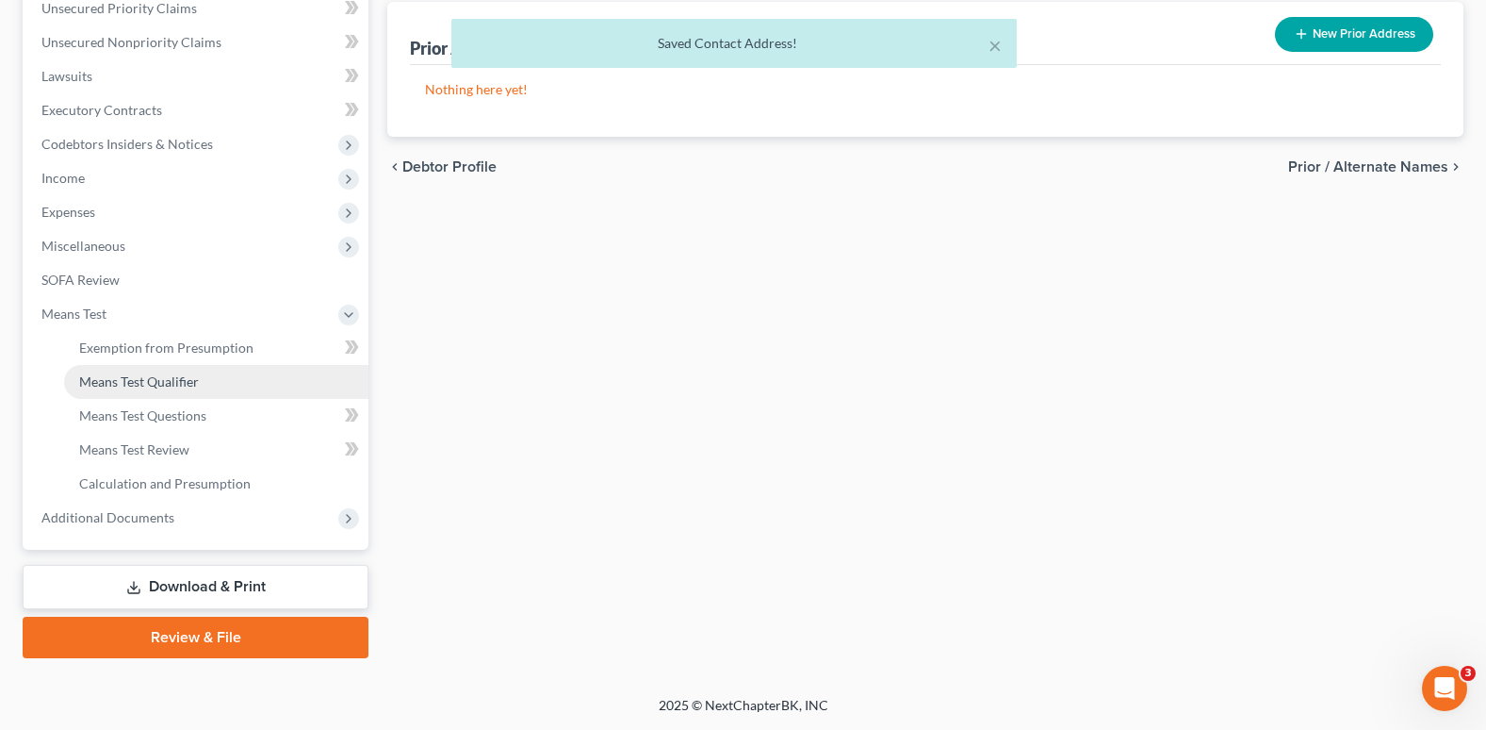
click at [156, 386] on span "Means Test Qualifier" at bounding box center [139, 381] width 120 height 16
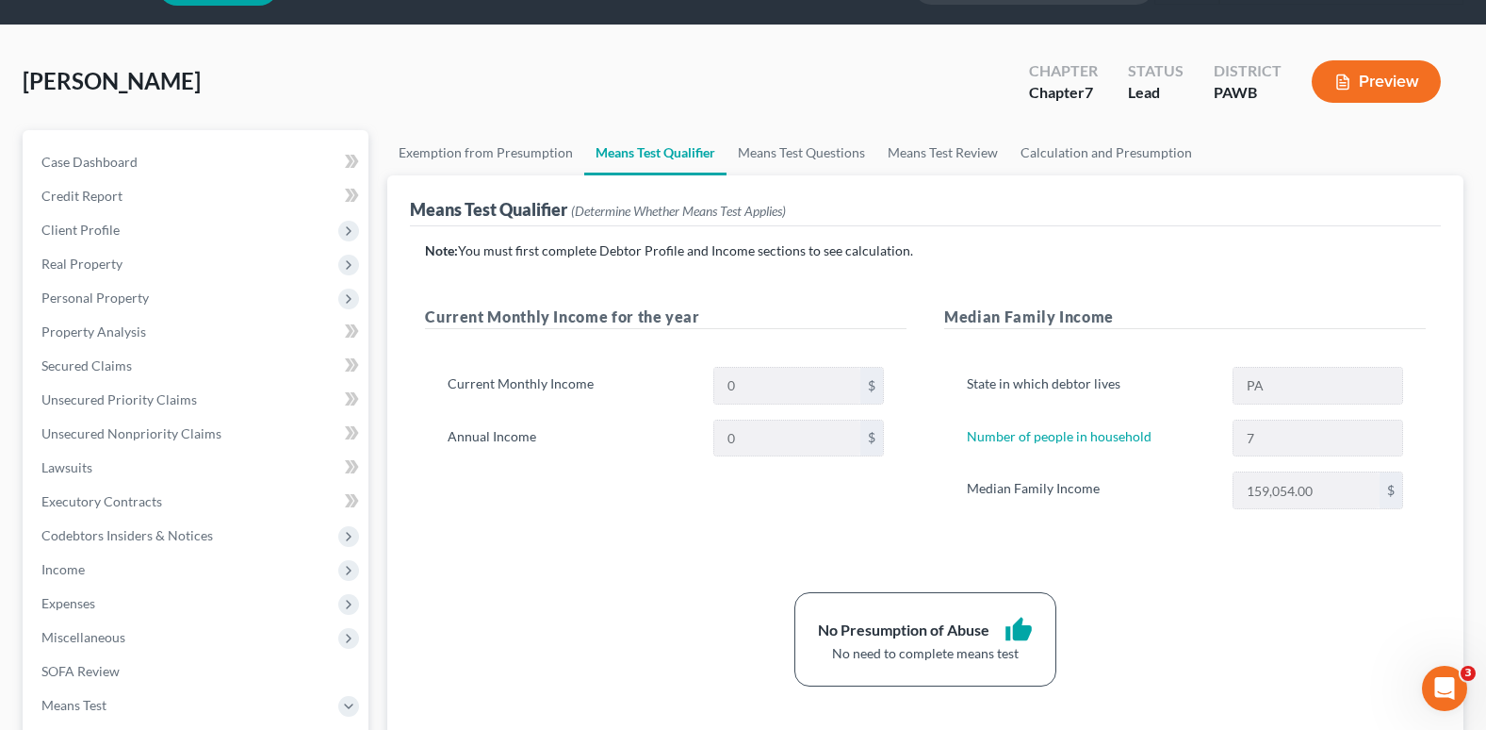
scroll to position [94, 0]
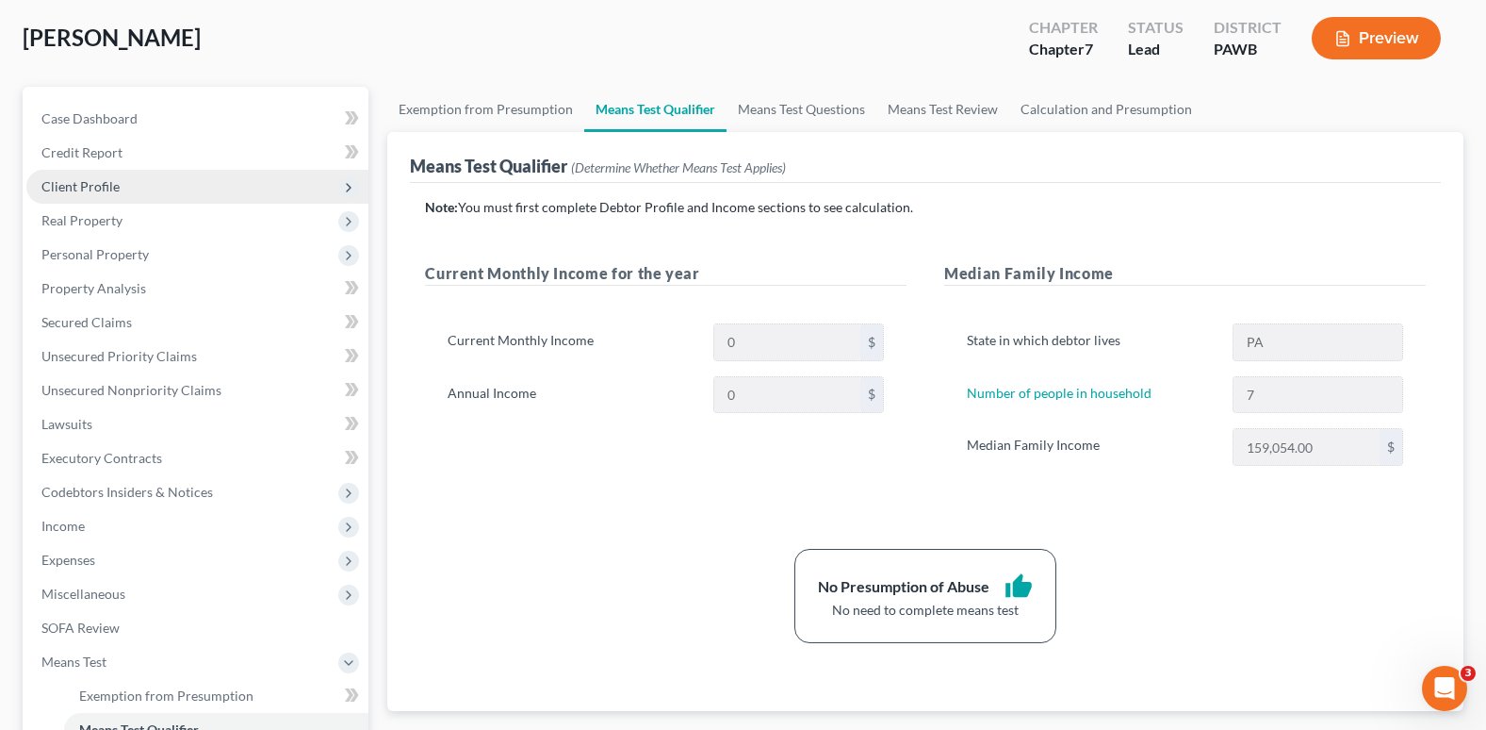
click at [103, 192] on span "Client Profile" at bounding box center [80, 186] width 78 height 16
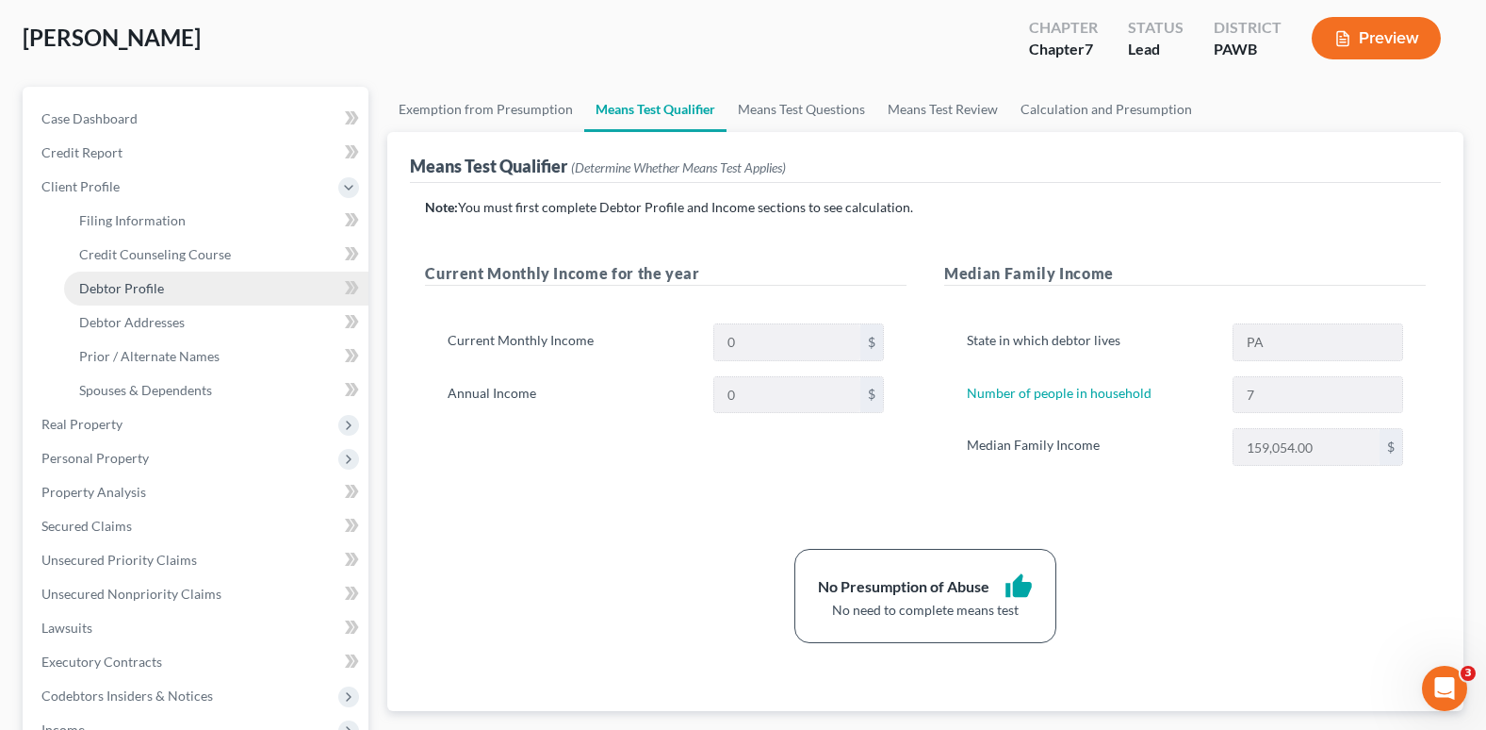
click at [138, 288] on span "Debtor Profile" at bounding box center [121, 288] width 85 height 16
select select "1"
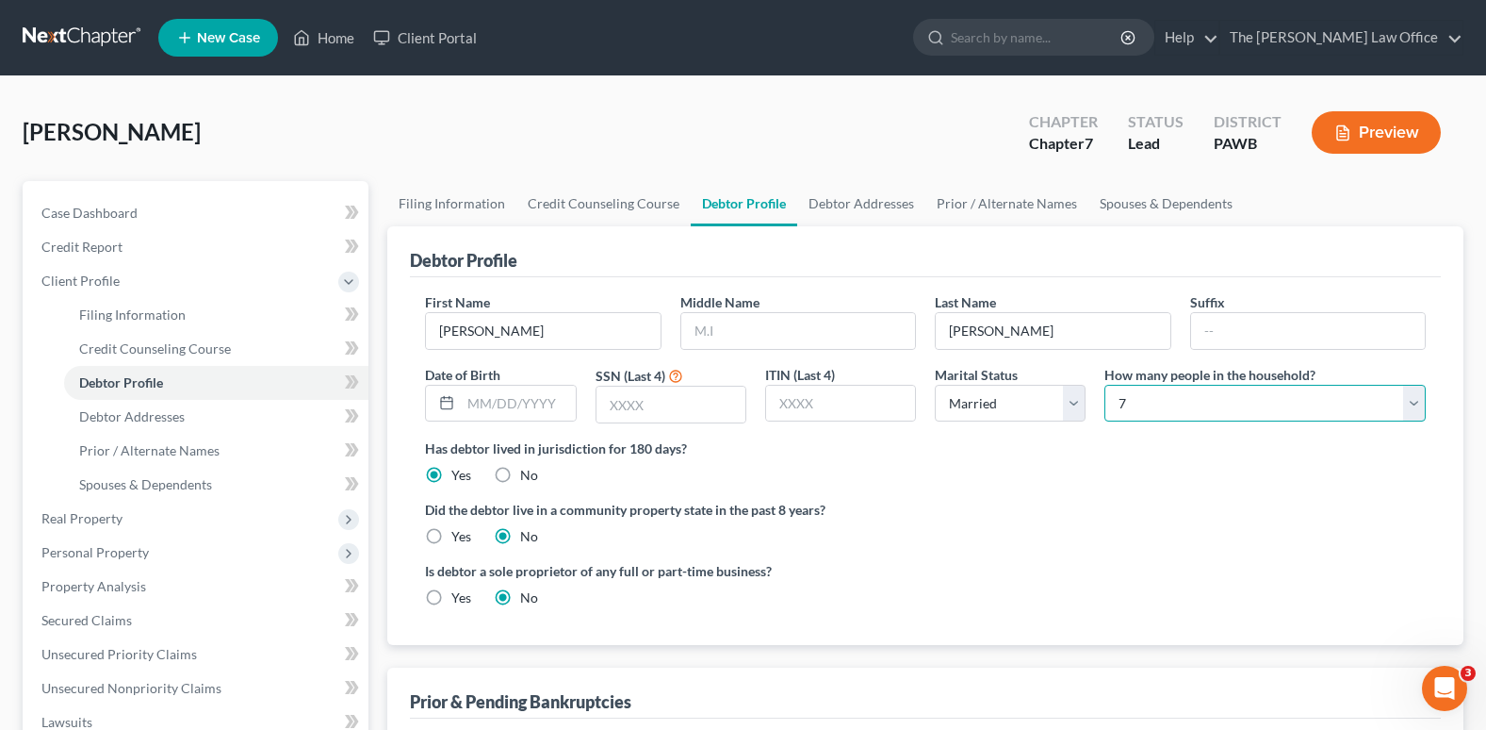
click at [1157, 406] on select "Select 1 2 3 4 5 6 7 8 9 10 11 12 13 14 15 16 17 18 19 20" at bounding box center [1265, 404] width 321 height 38
select select "4"
click at [1105, 385] on select "Select 1 2 3 4 5 6 7 8 9 10 11 12 13 14 15 16 17 18 19 20" at bounding box center [1265, 404] width 321 height 38
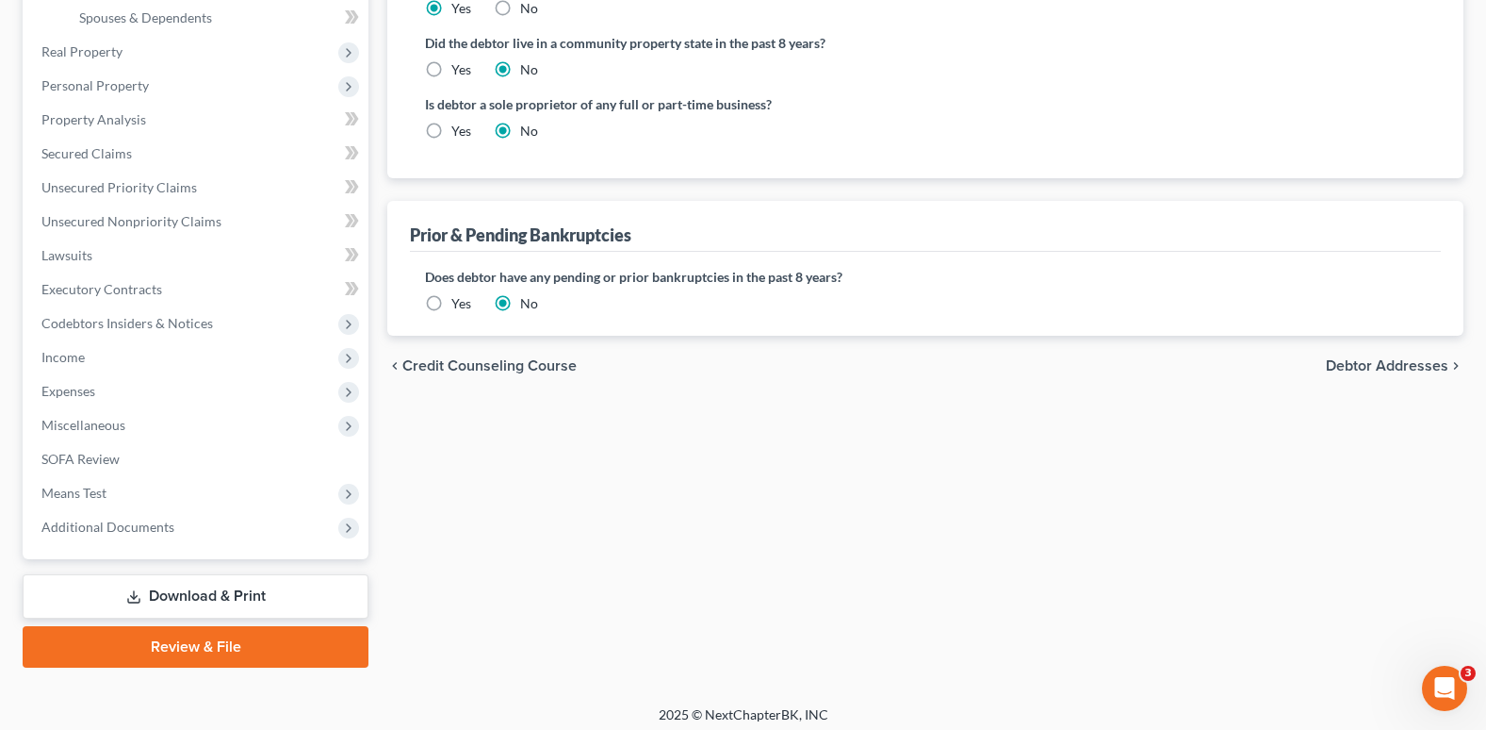
scroll to position [471, 0]
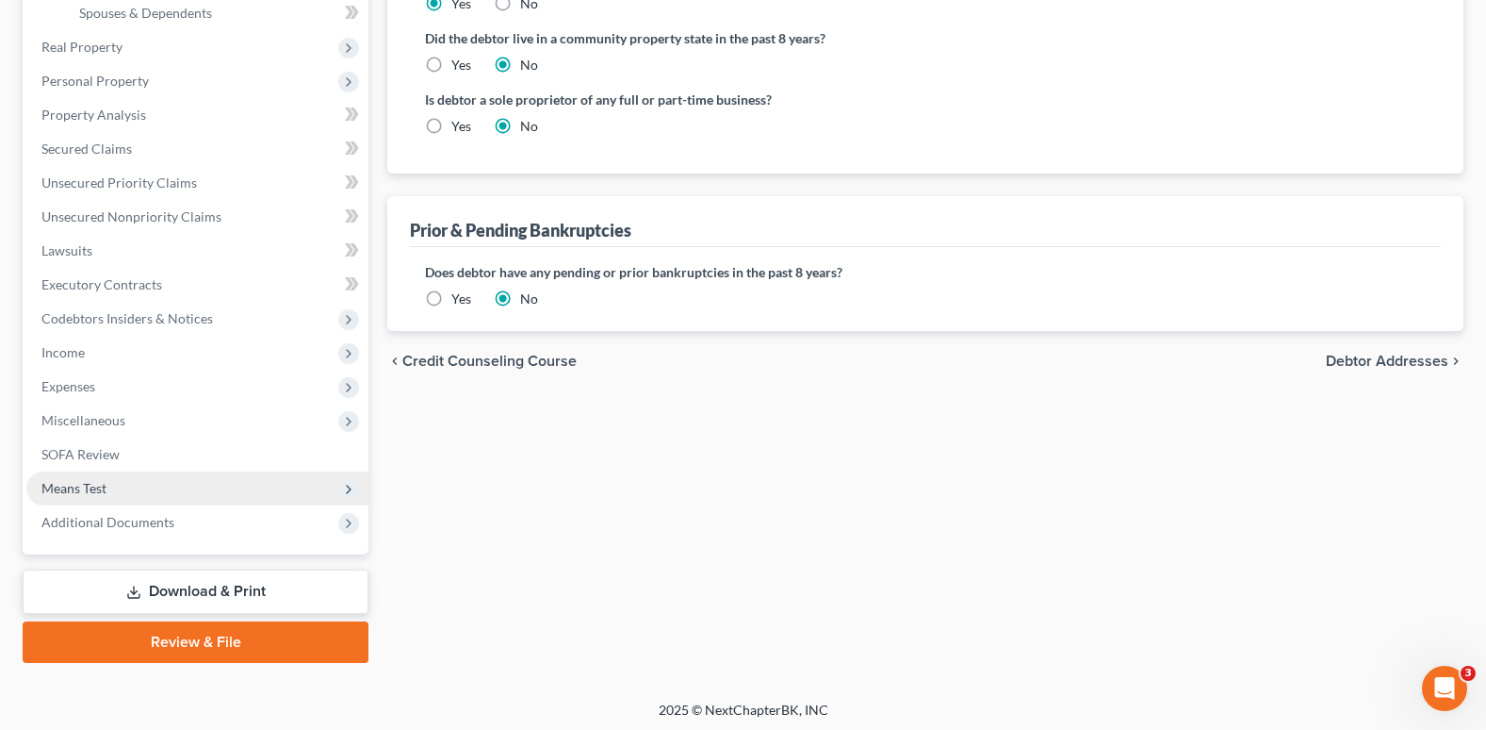
click at [97, 487] on span "Means Test" at bounding box center [73, 488] width 65 height 16
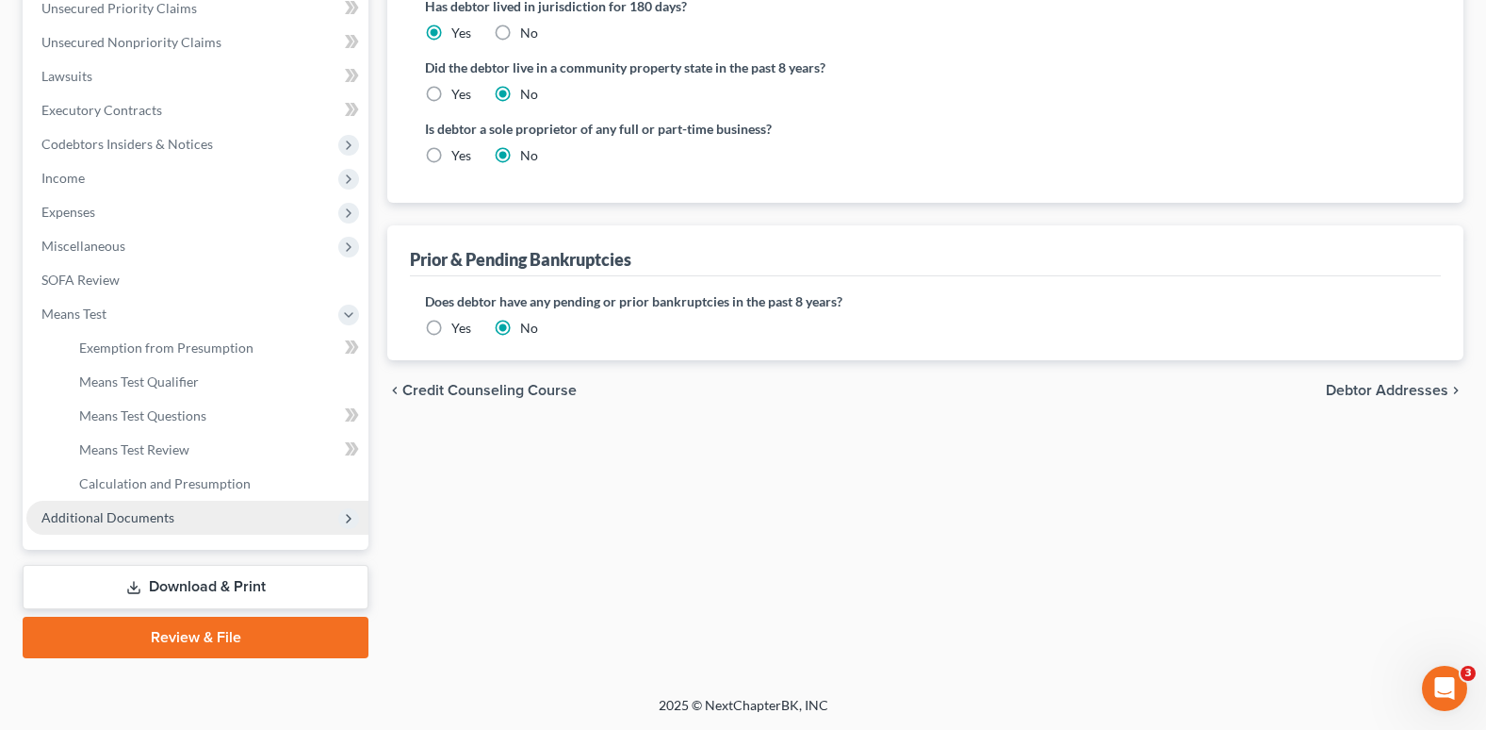
scroll to position [442, 0]
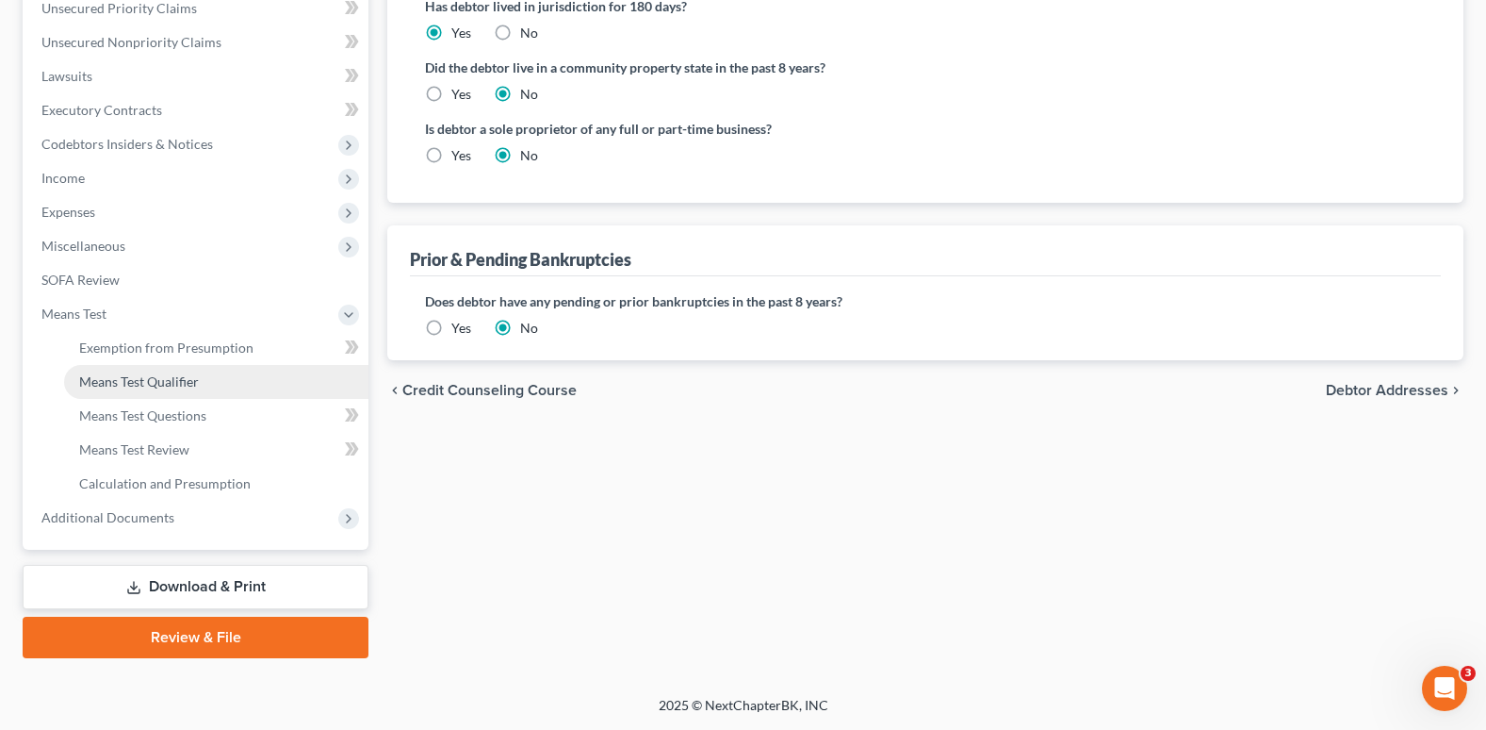
click at [138, 379] on span "Means Test Qualifier" at bounding box center [139, 381] width 120 height 16
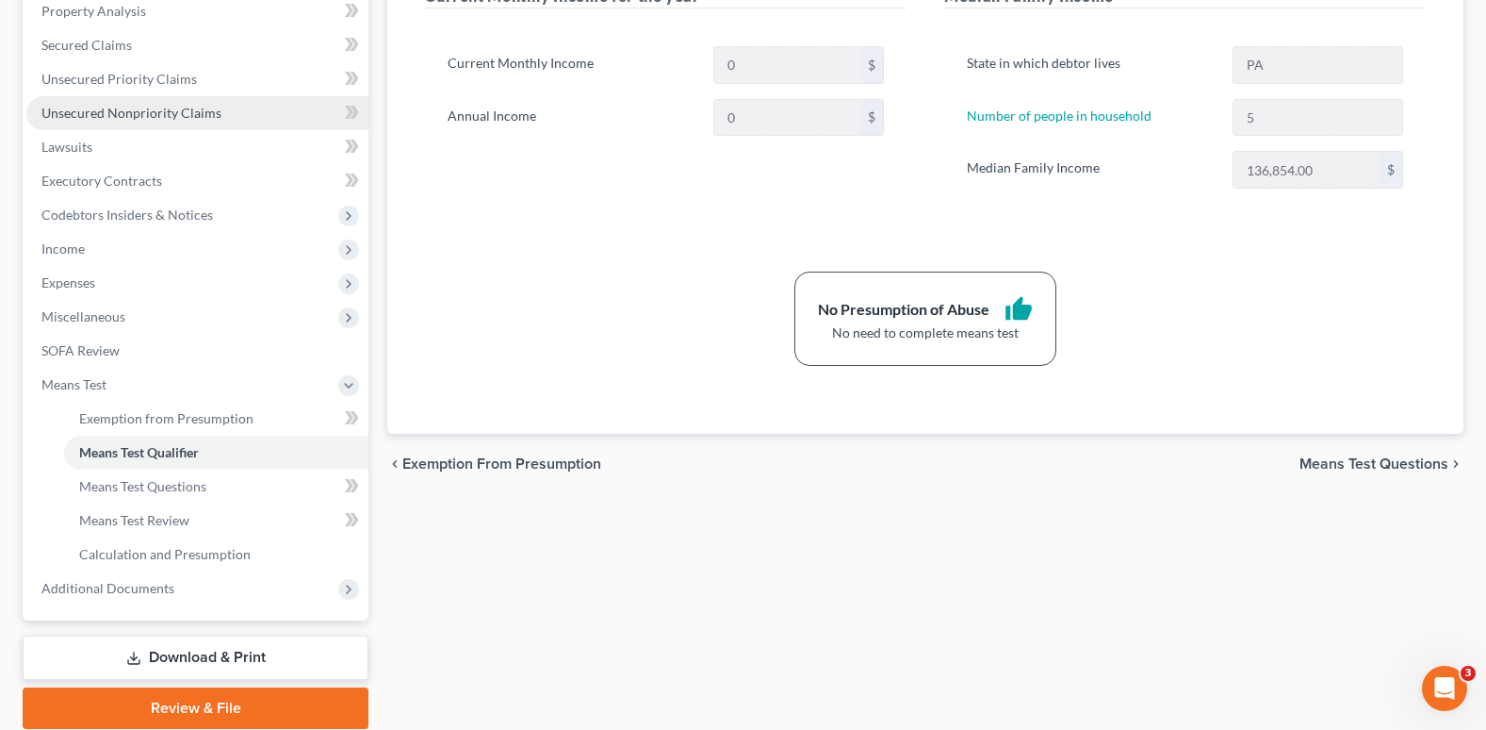
scroll to position [377, 0]
